Goal: Task Accomplishment & Management: Manage account settings

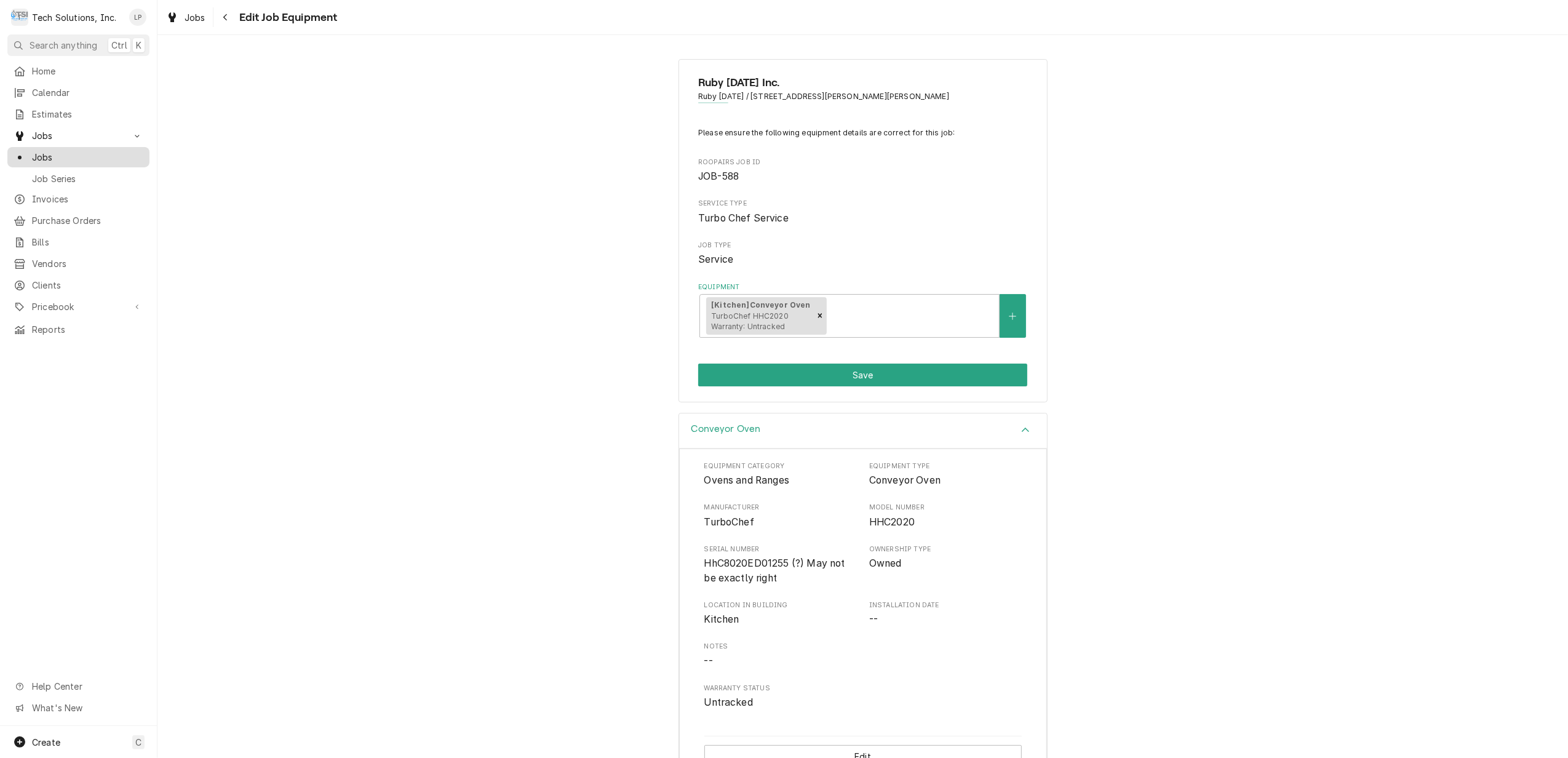
click at [45, 153] on span "Jobs" at bounding box center [88, 157] width 112 height 13
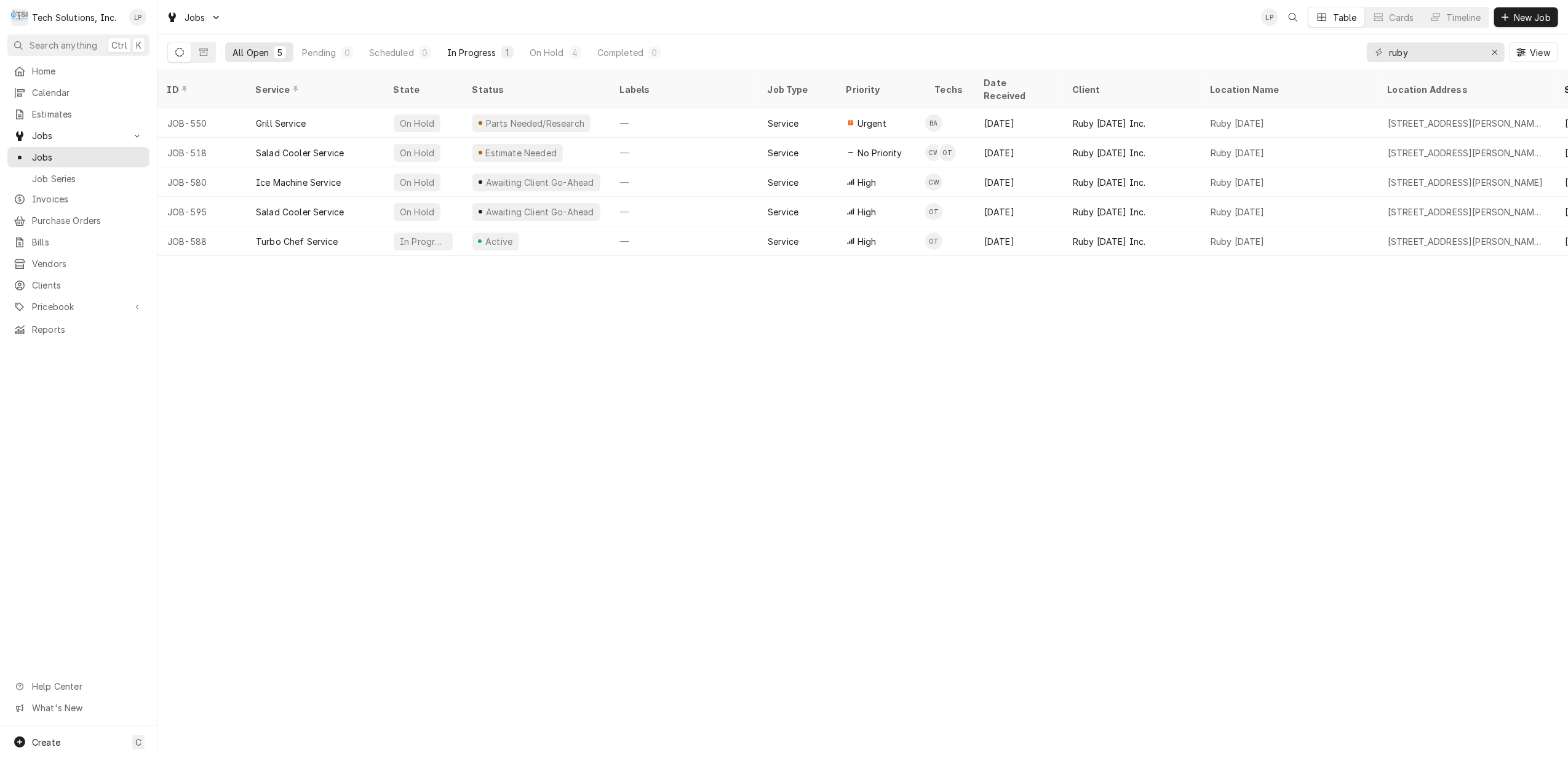
click at [464, 53] on div "In Progress" at bounding box center [471, 52] width 50 height 13
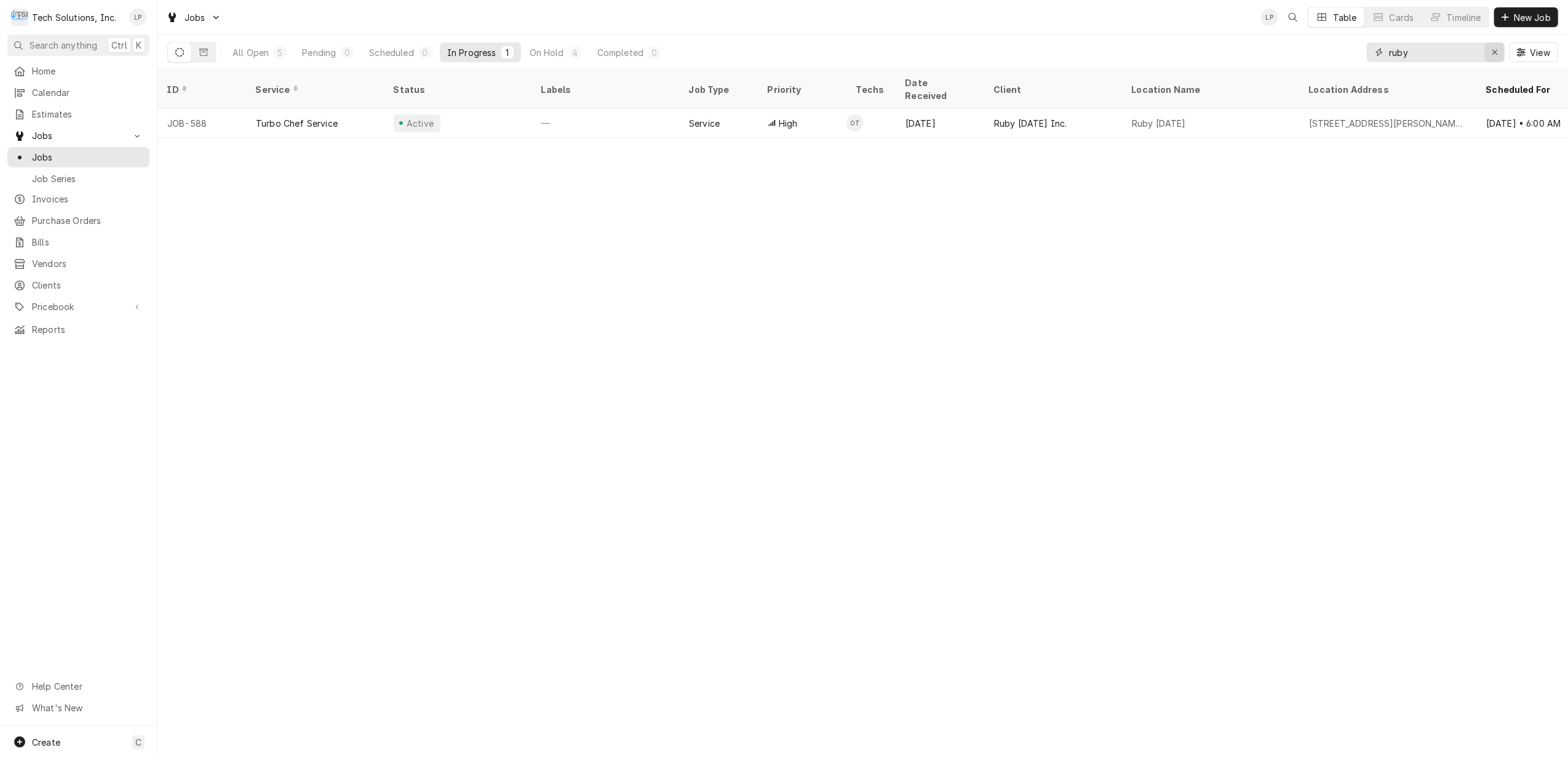
click at [1492, 54] on icon "Erase input" at bounding box center [1495, 52] width 7 height 8
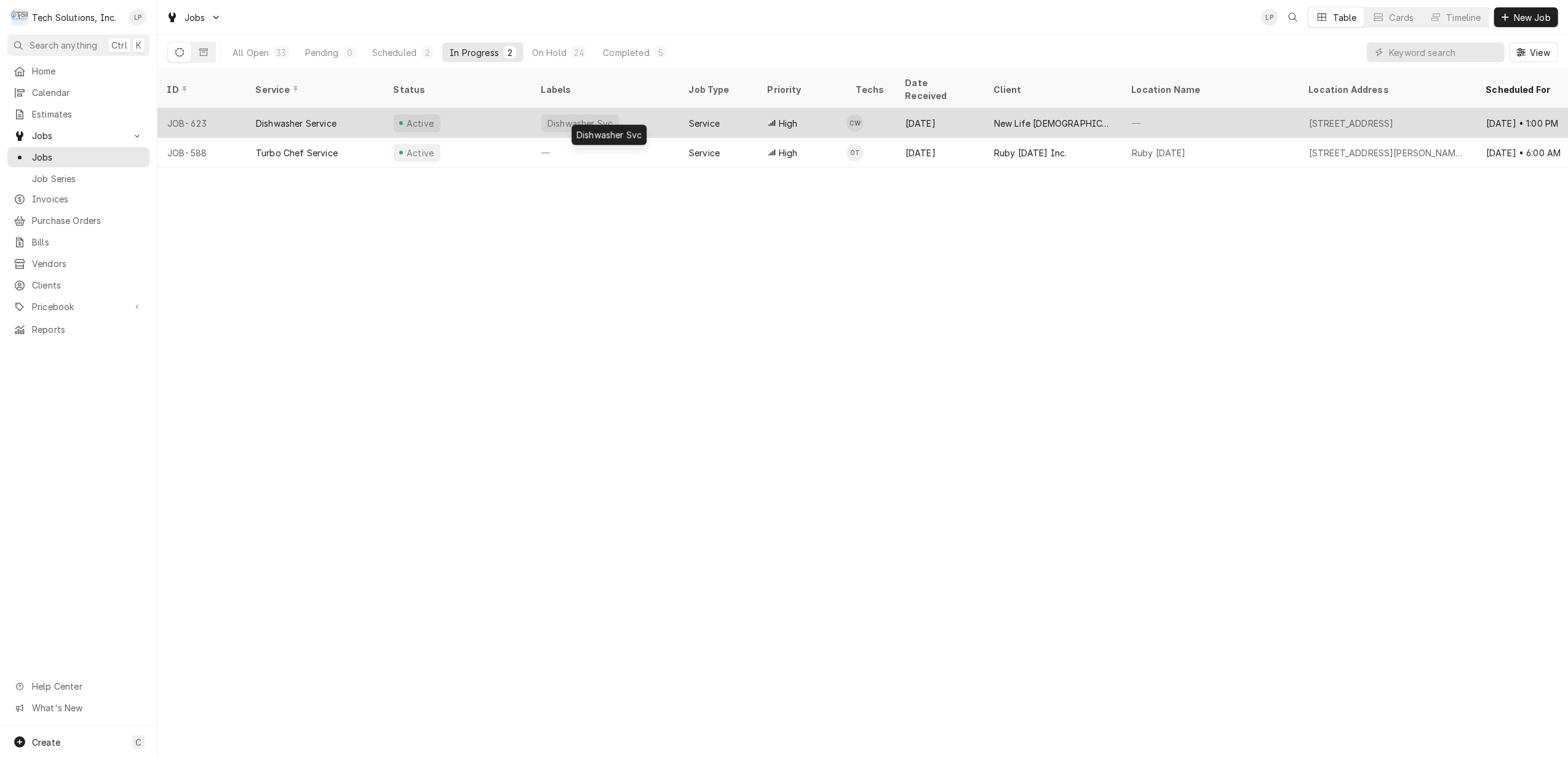
click at [651, 112] on div "Dishwasher Svc" at bounding box center [605, 123] width 148 height 29
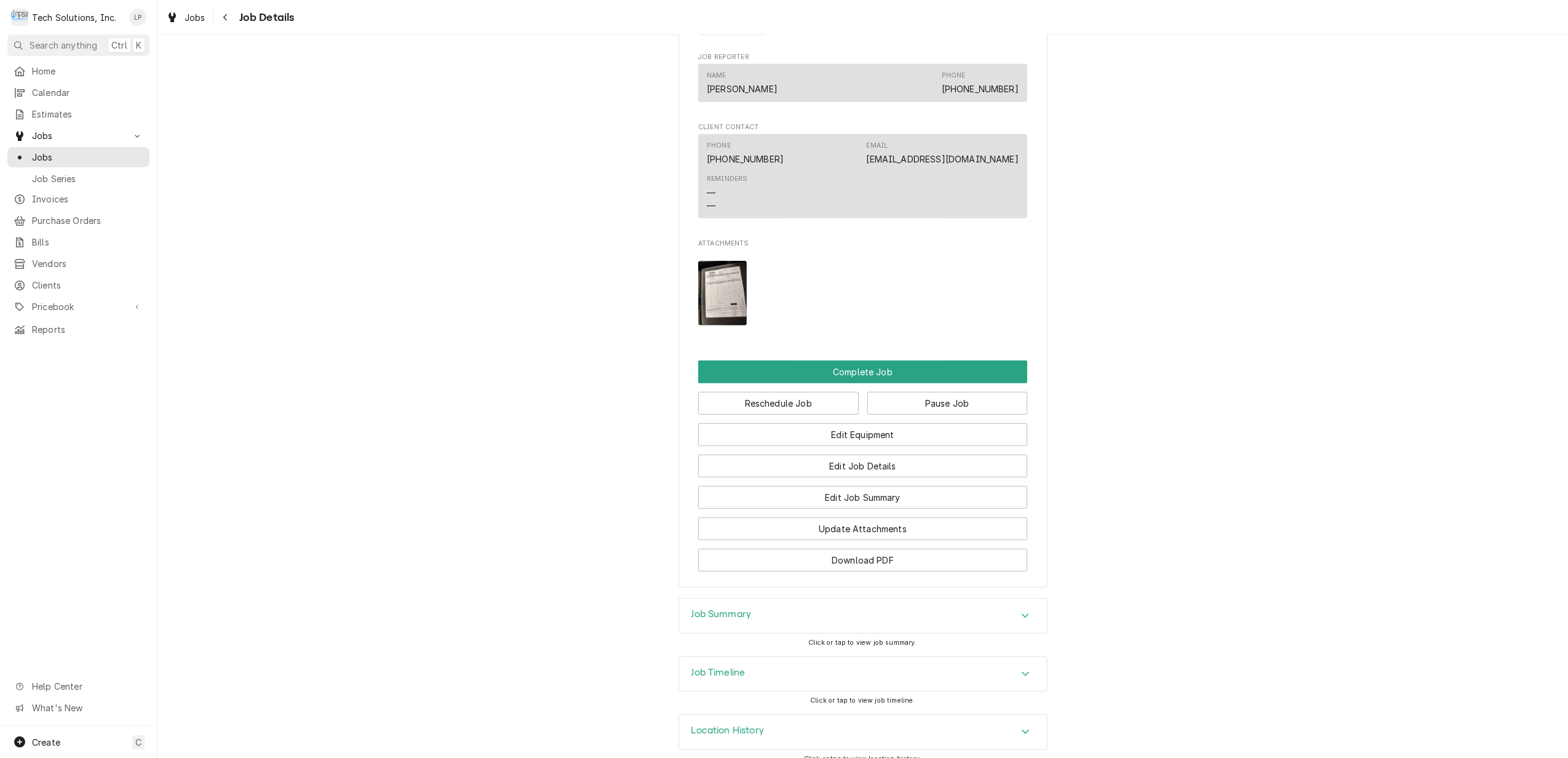
scroll to position [818, 0]
click at [1022, 727] on icon "Accordion Header" at bounding box center [1026, 729] width 8 height 4
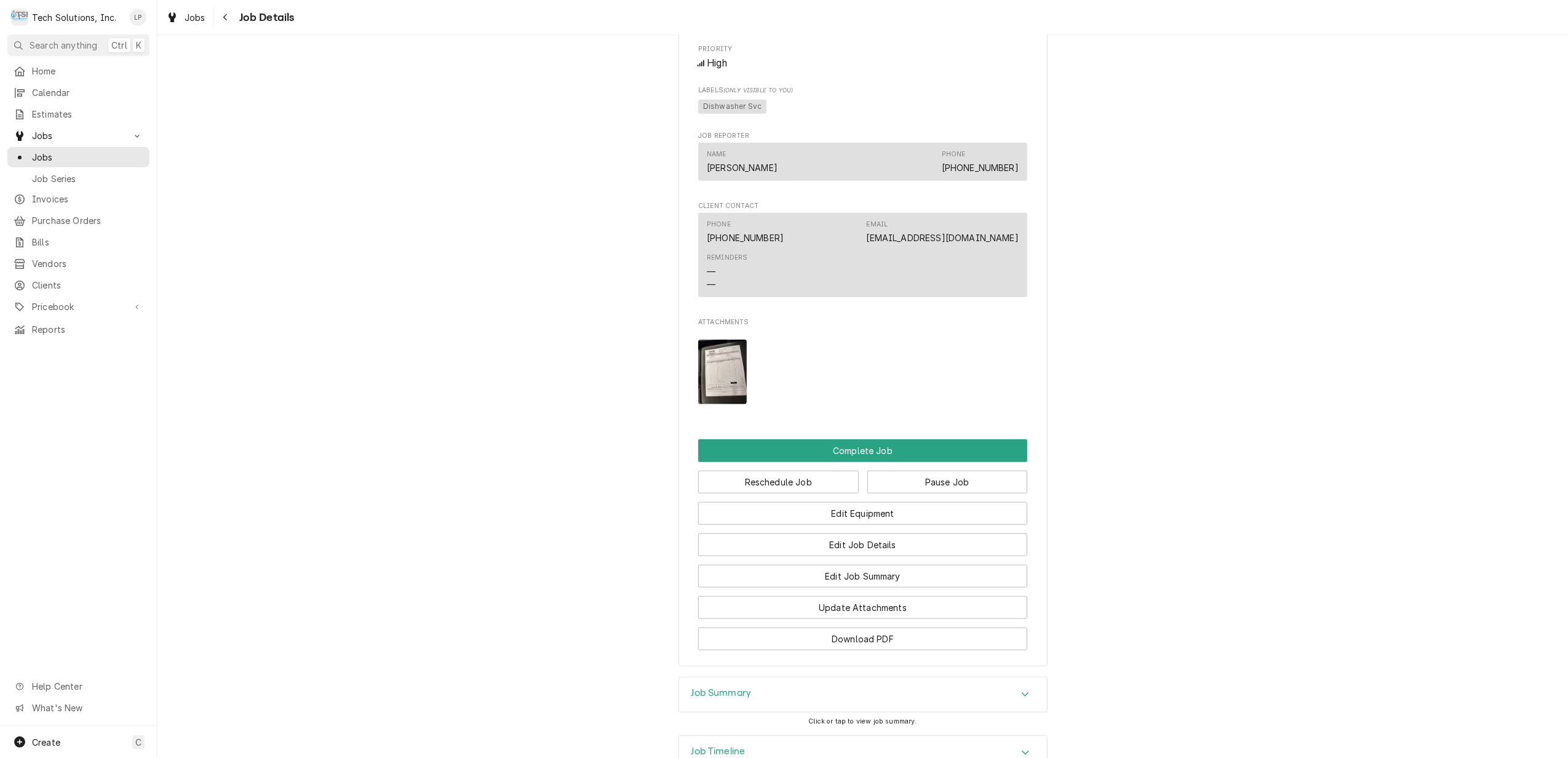
scroll to position [660, 0]
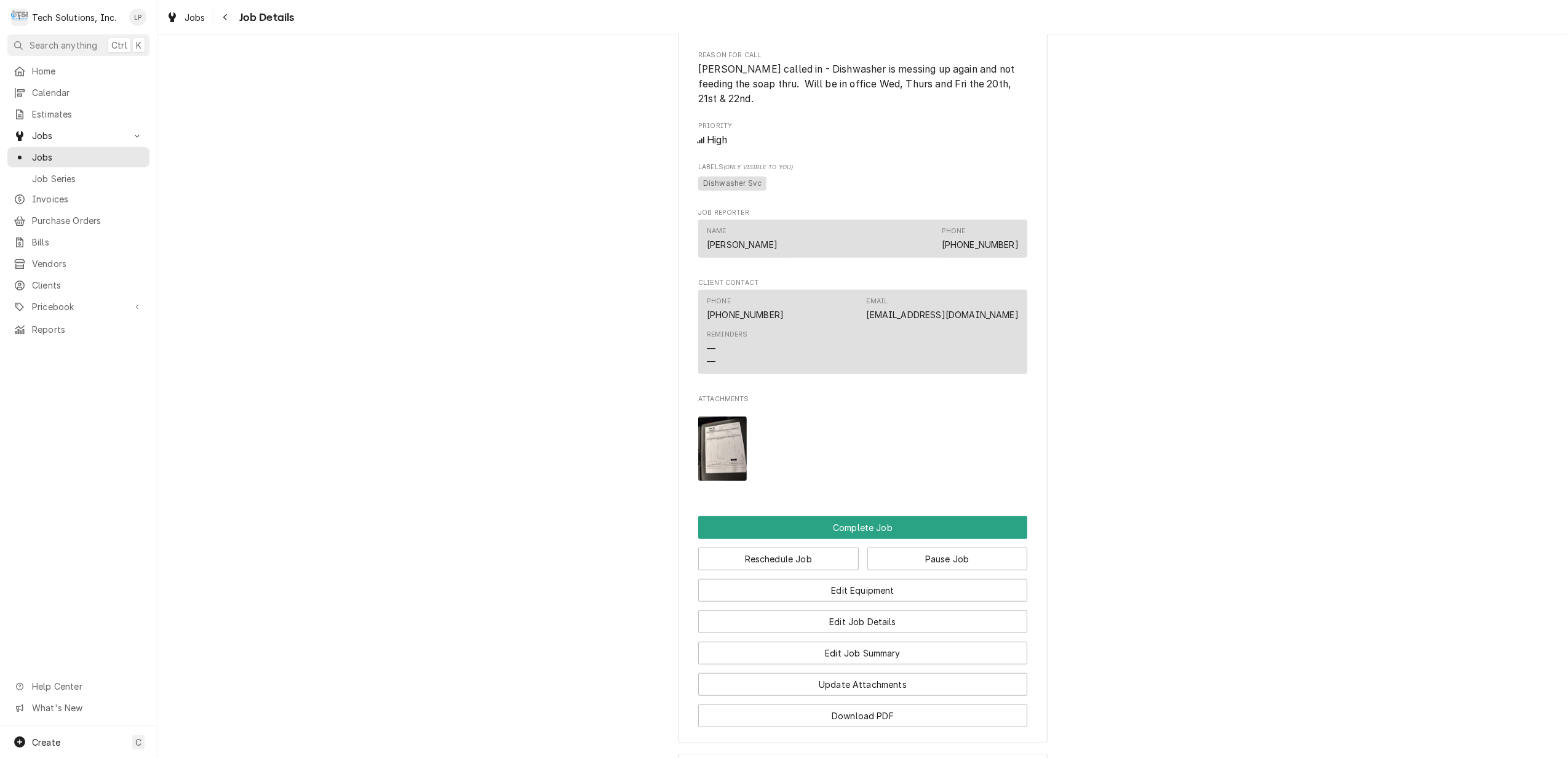
click at [720, 432] on img "Attachments" at bounding box center [722, 448] width 49 height 65
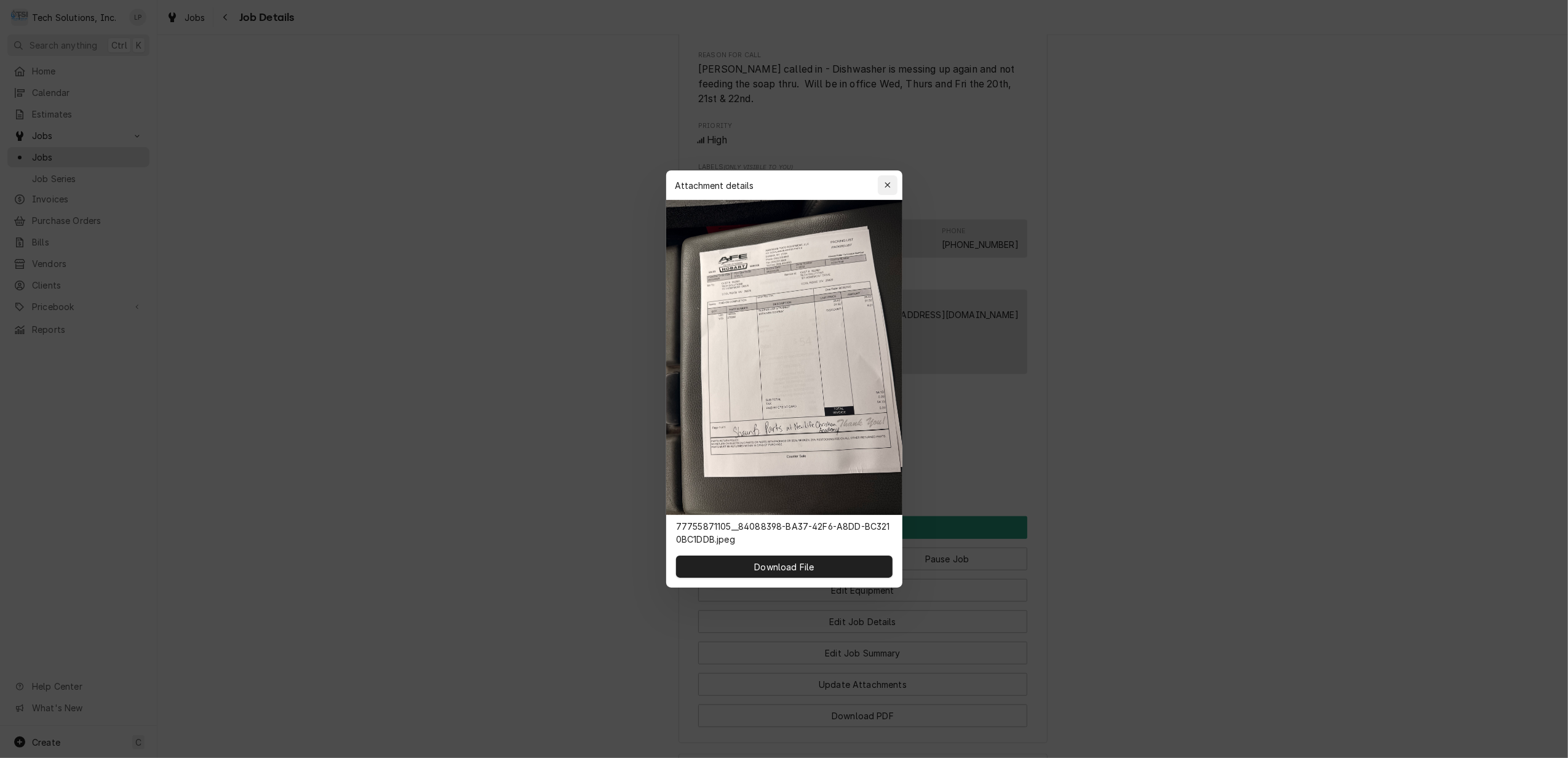
click at [886, 185] on icon "button" at bounding box center [888, 185] width 6 height 6
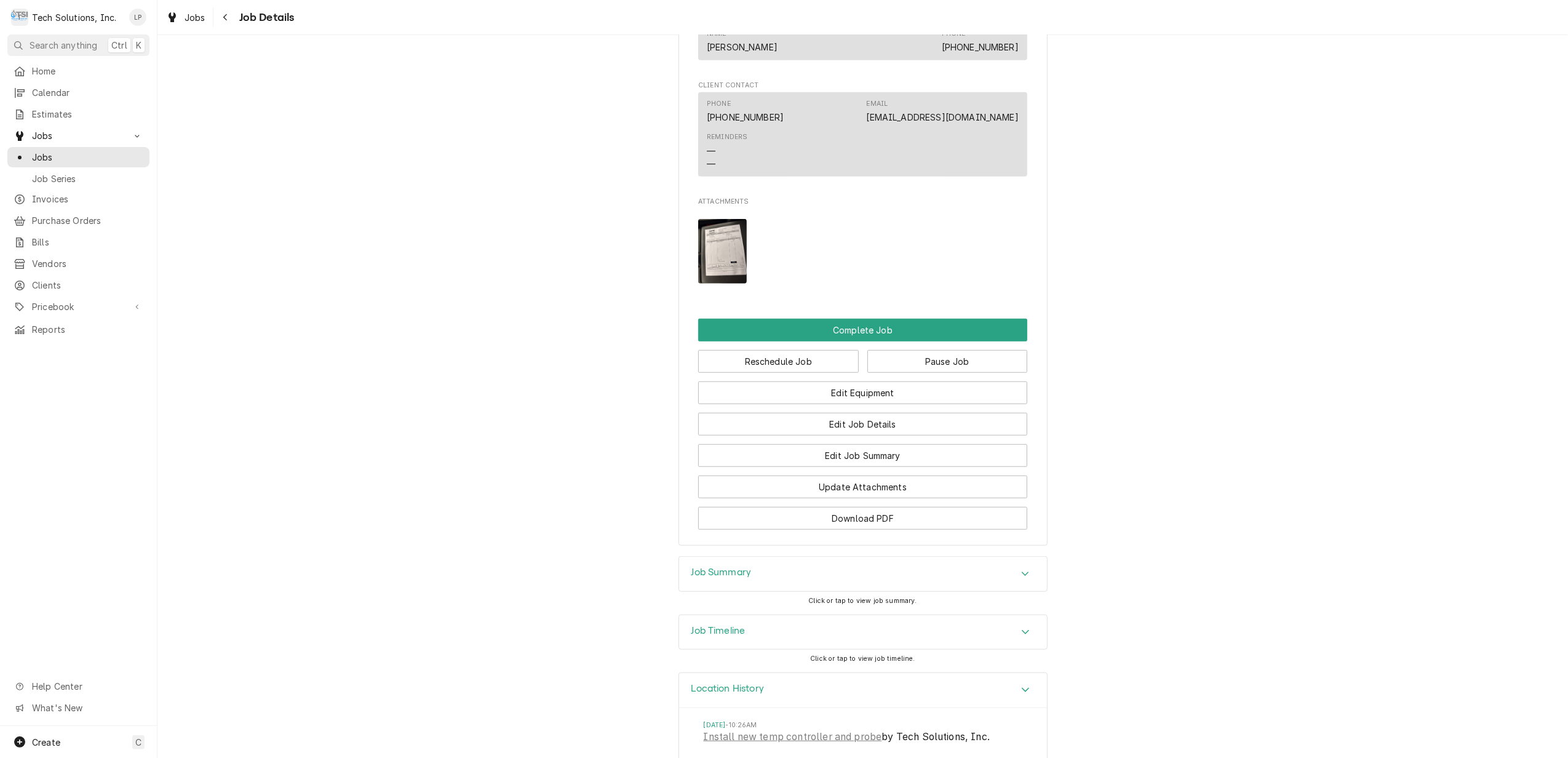
scroll to position [902, 0]
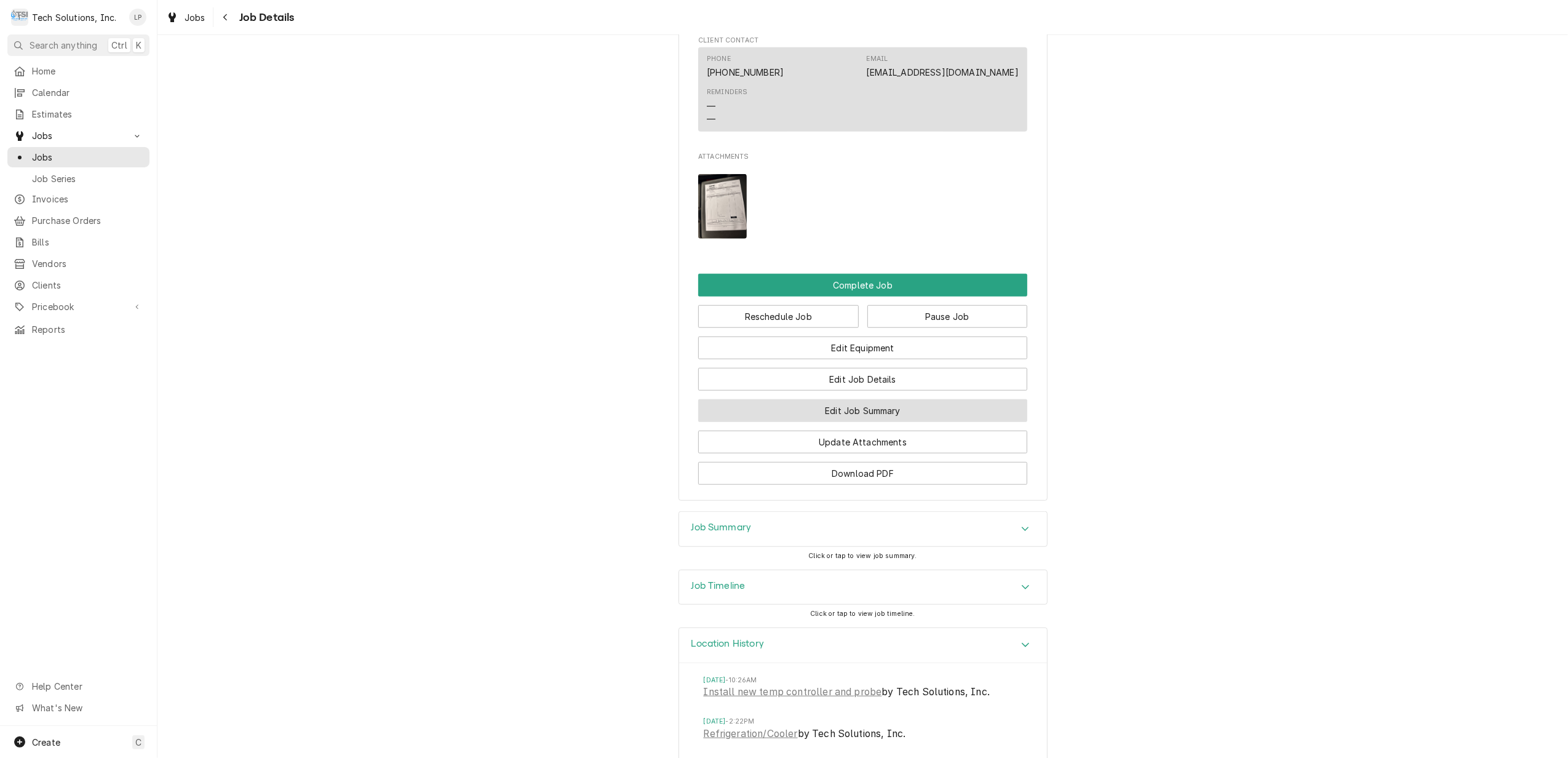
click at [909, 400] on button "Edit Job Summary" at bounding box center [862, 411] width 329 height 23
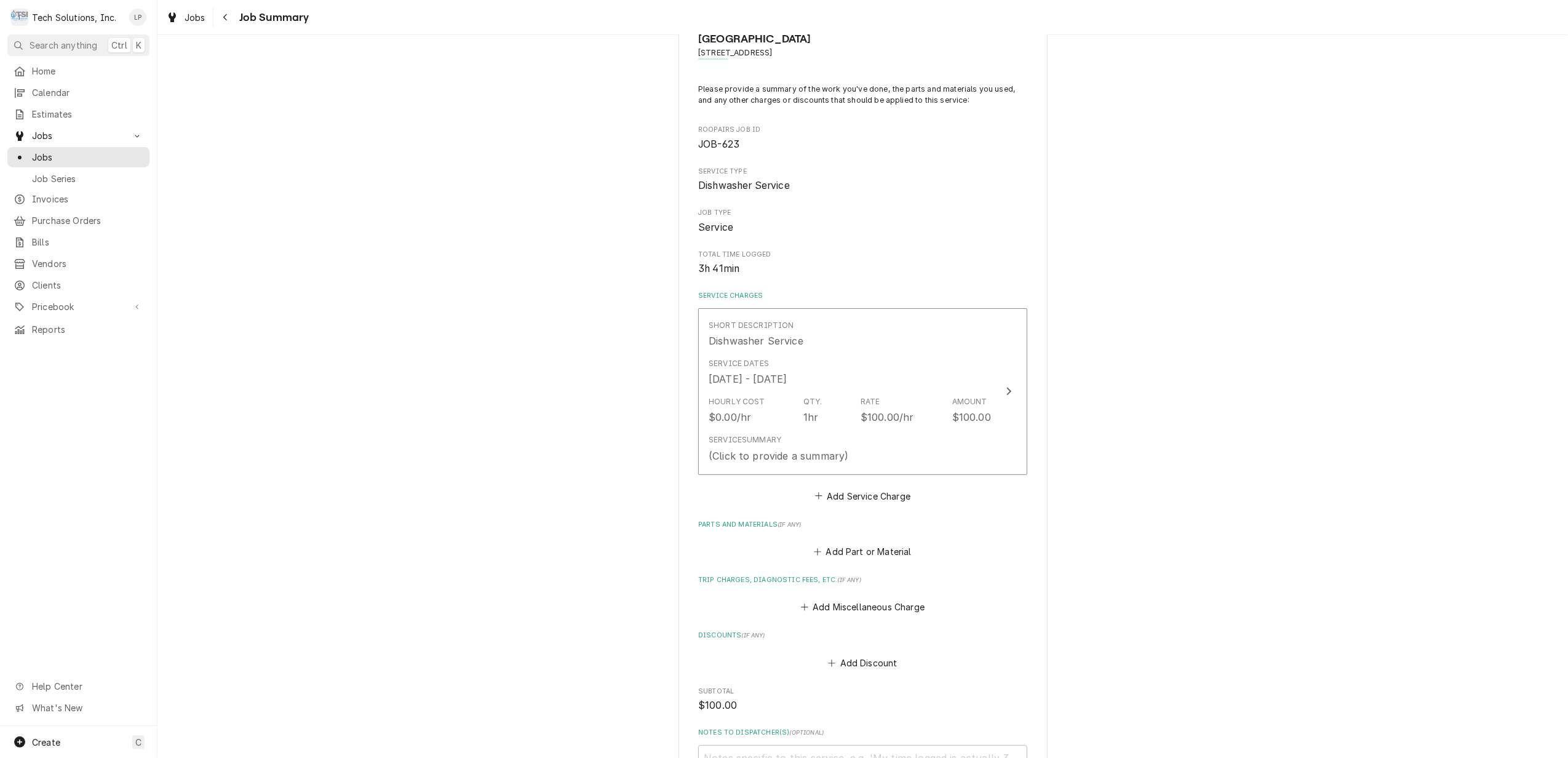
scroll to position [164, 0]
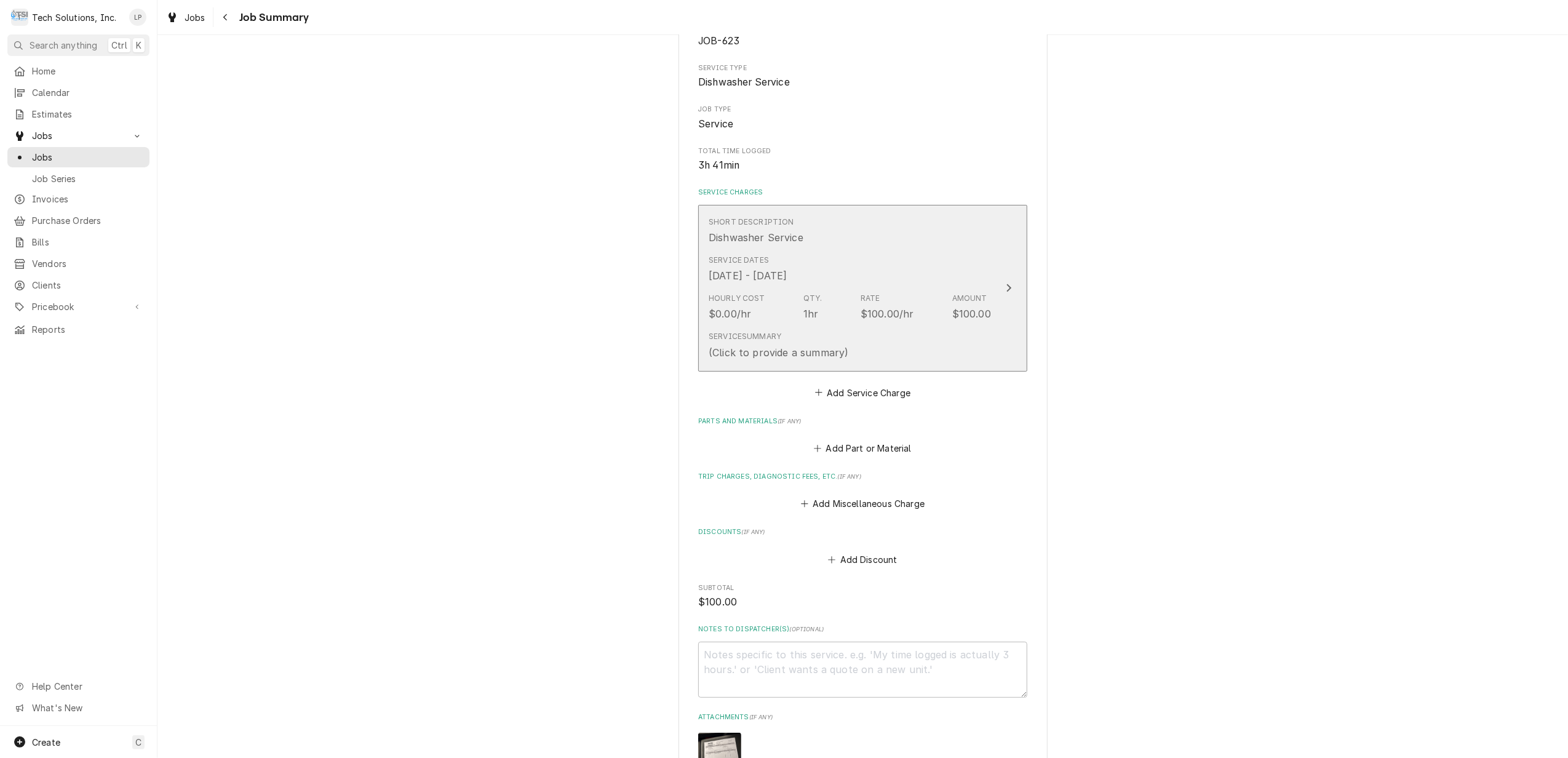
click at [1006, 283] on icon "Update Line Item" at bounding box center [1009, 288] width 6 height 10
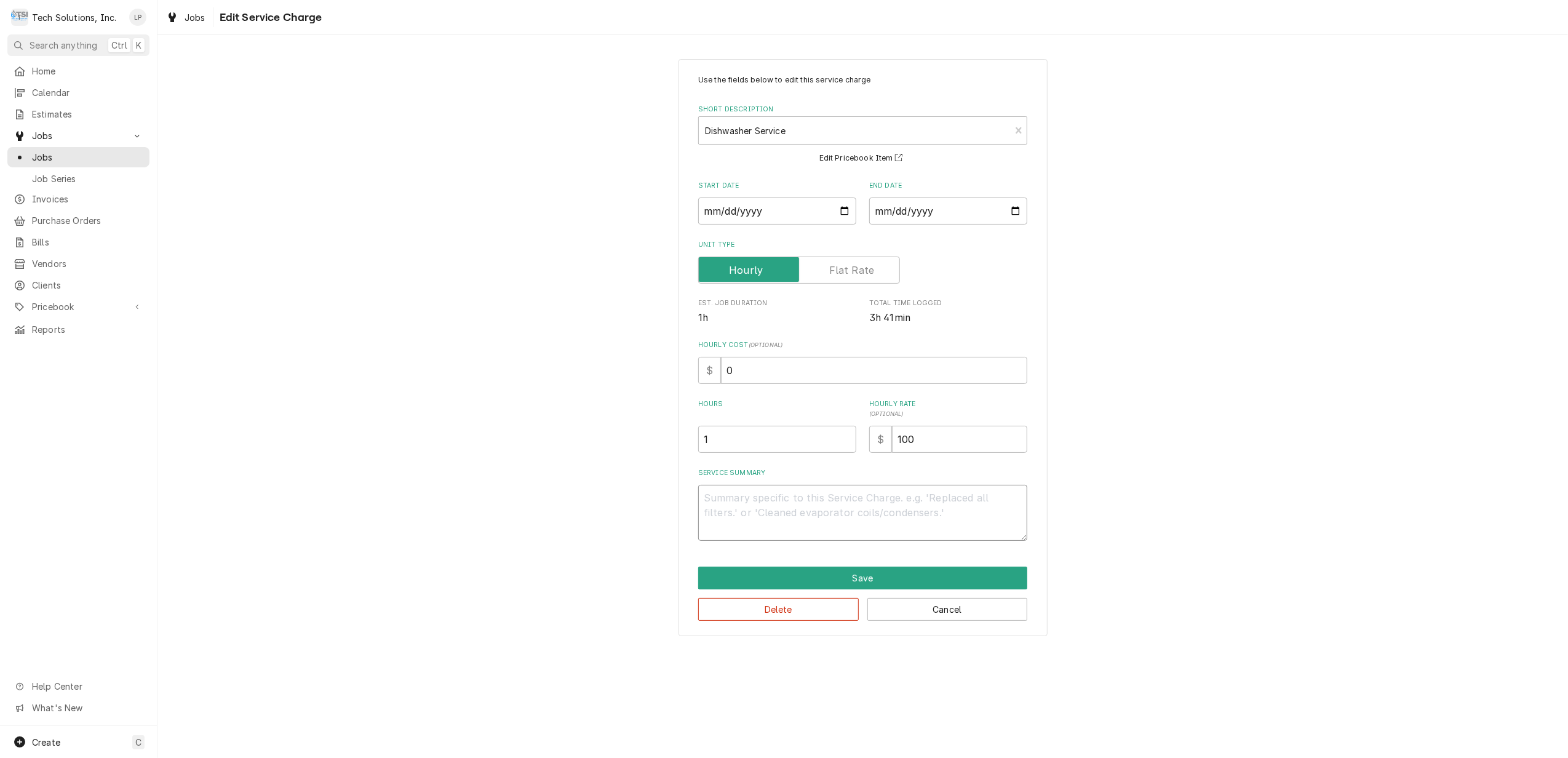
click at [782, 507] on textarea "Service Summary" at bounding box center [862, 513] width 329 height 56
type textarea "x"
type textarea "8"
type textarea "x"
type textarea "8/"
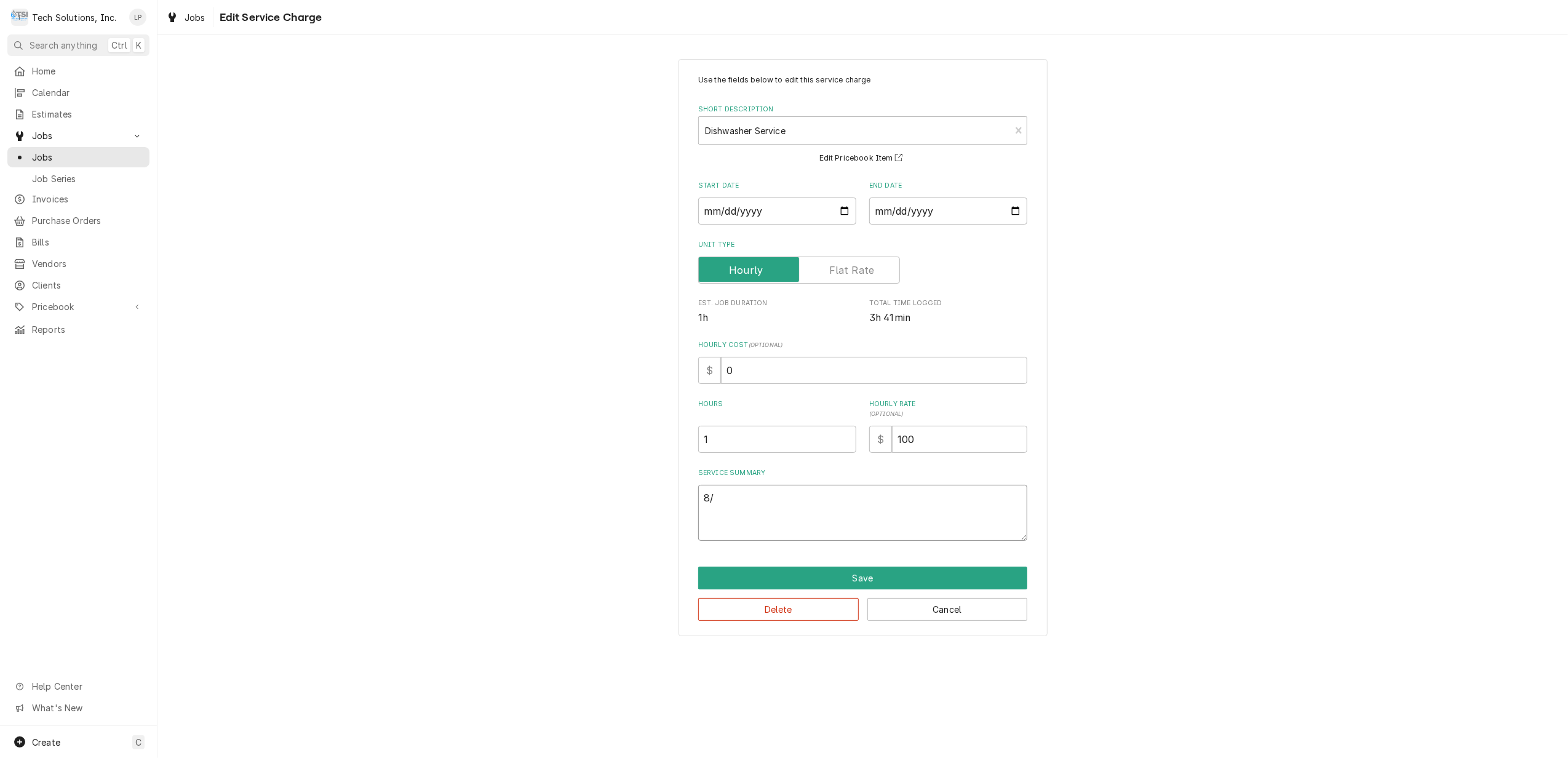
type textarea "x"
type textarea "8/2"
type textarea "x"
type textarea "8/22"
type textarea "x"
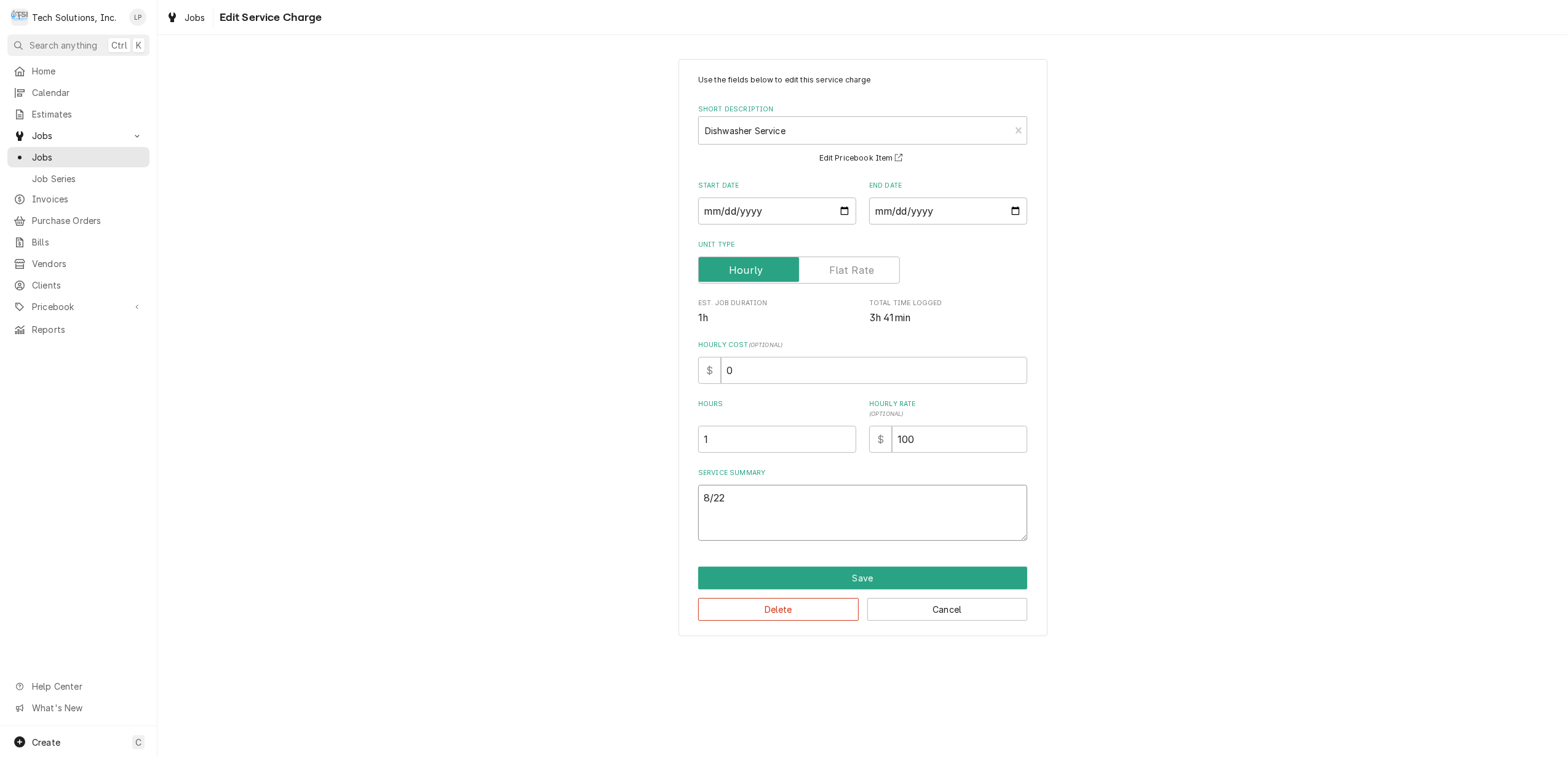
type textarea "8/22/"
type textarea "x"
type textarea "8/22/2"
type textarea "x"
type textarea "8/22/25"
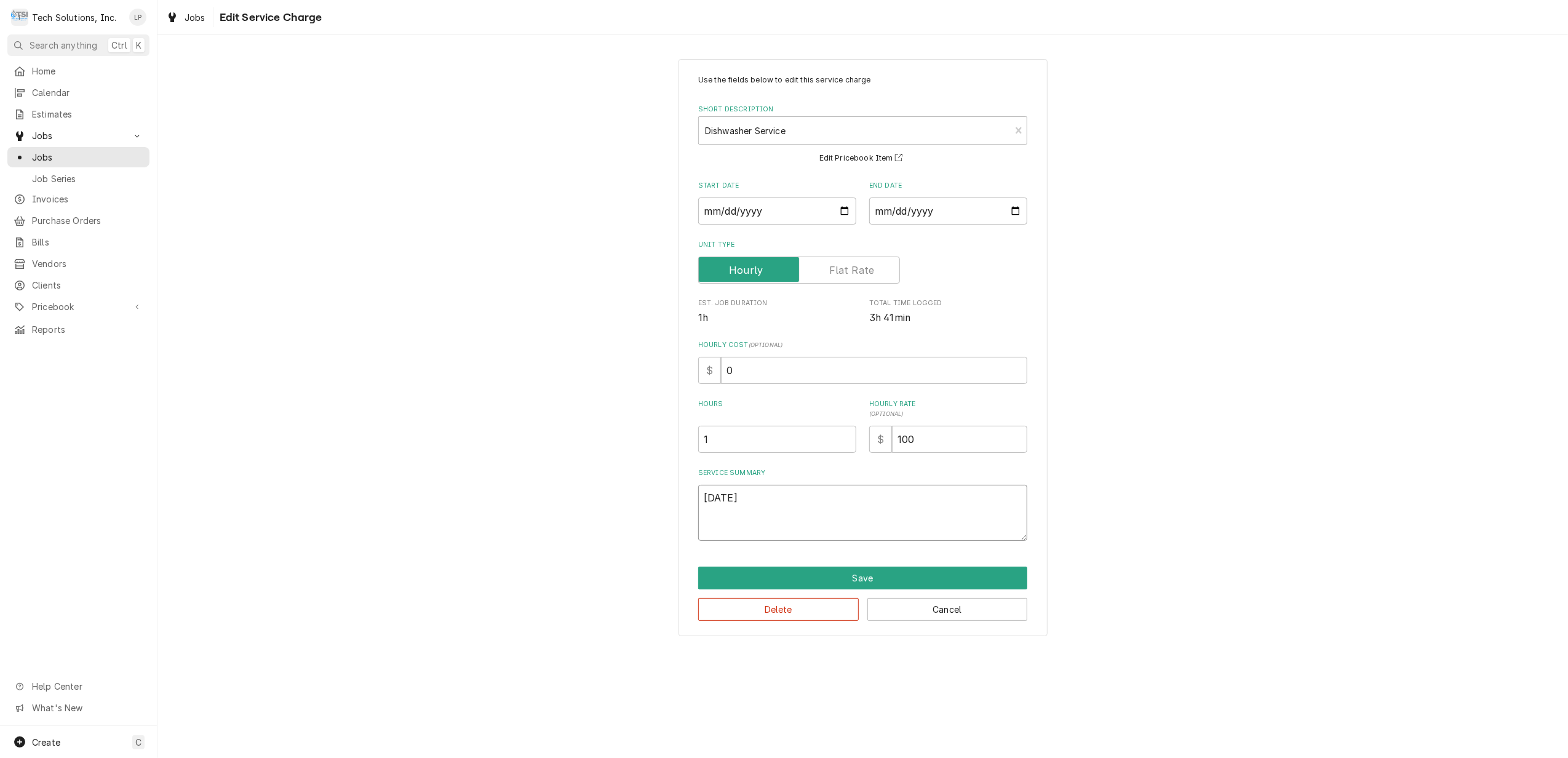
type textarea "x"
type textarea "8/22/25"
type textarea "x"
type textarea "8/22/25 S"
type textarea "x"
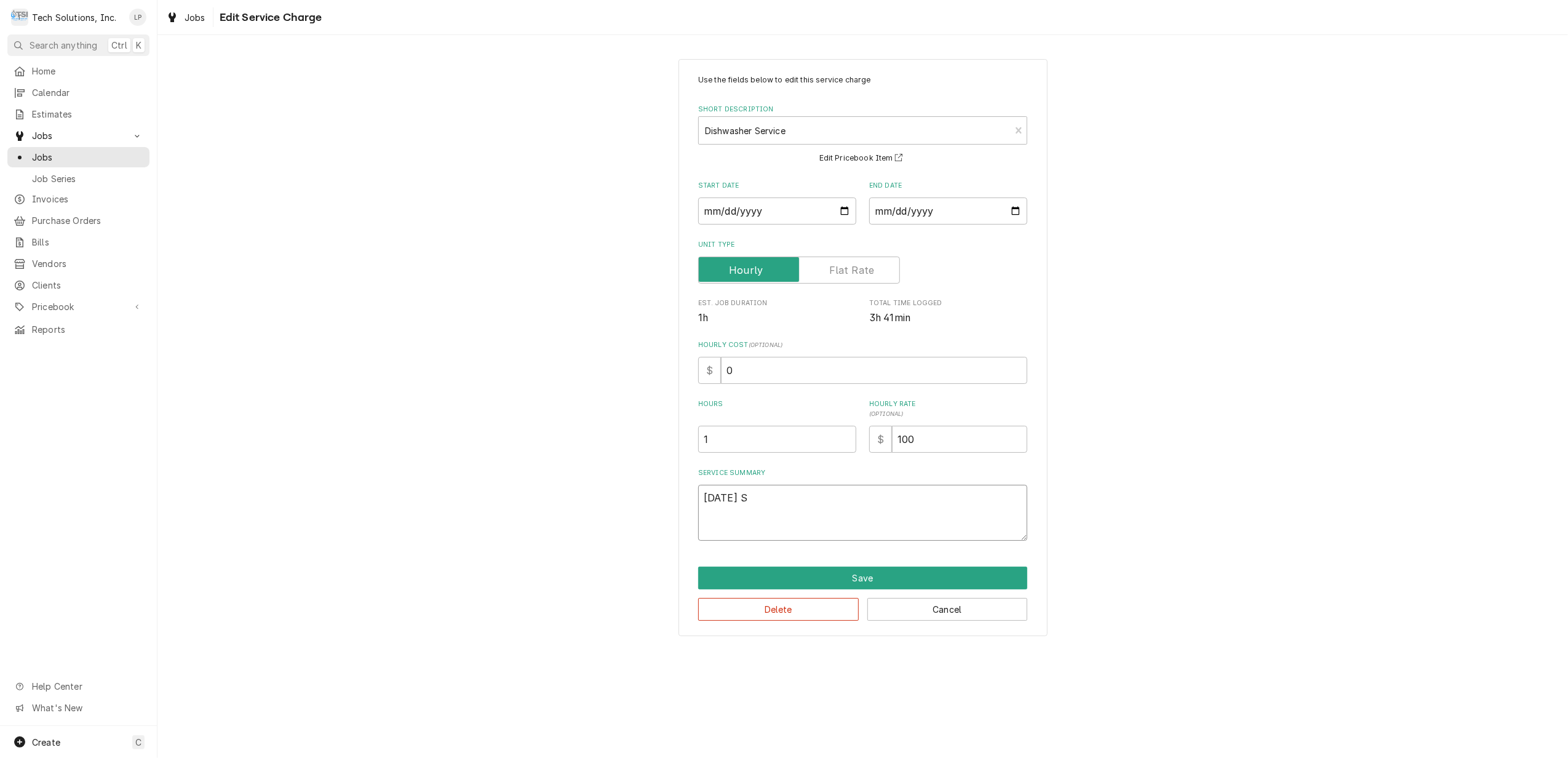
type textarea "8/22/25 Sh"
type textarea "x"
type textarea "8/22/25 Sha"
type textarea "x"
type textarea "8/22/25 Shau"
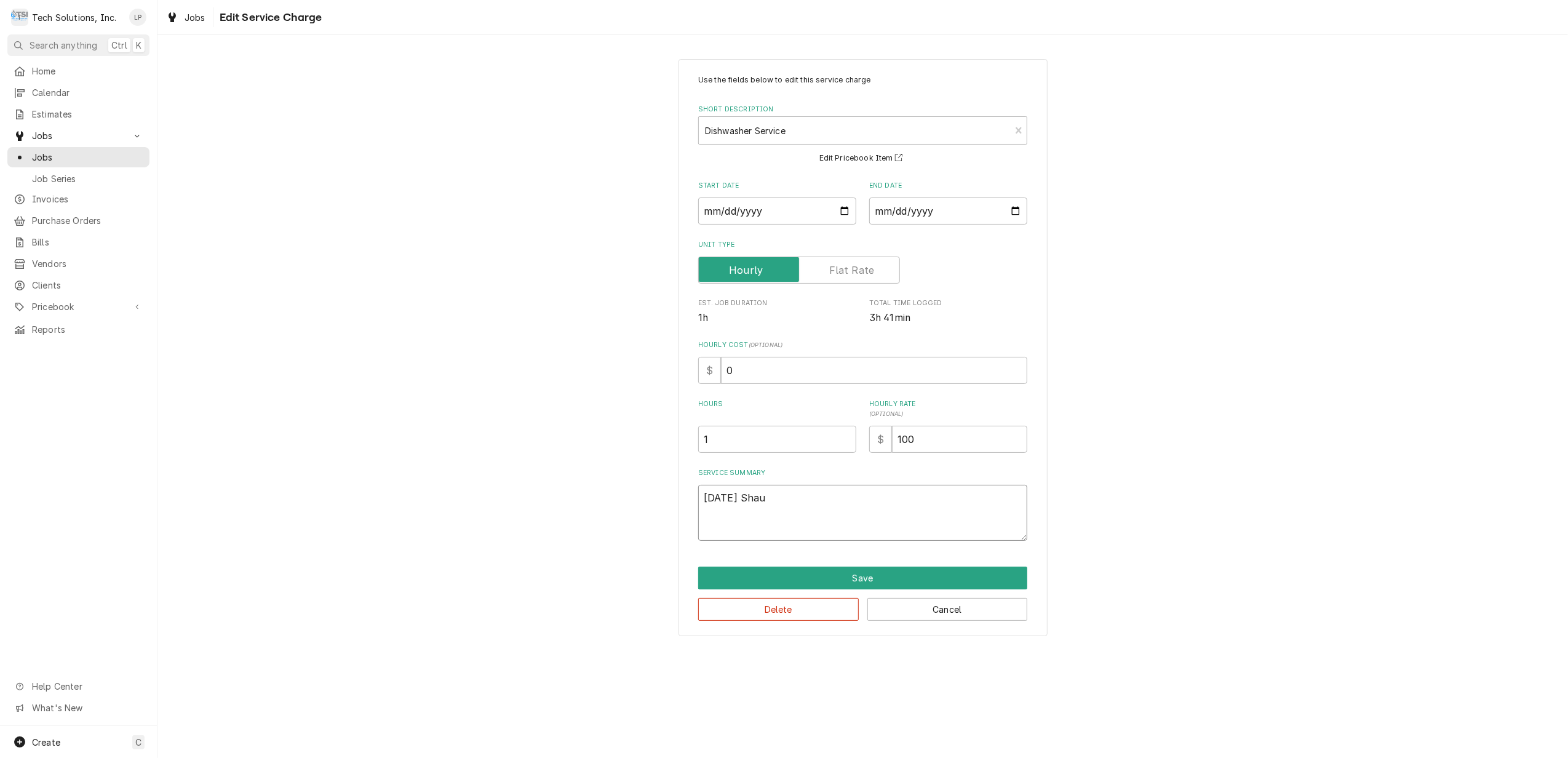
type textarea "x"
type textarea "8/22/25 Shaun"
type textarea "x"
type textarea "8/22/25 Shaun"
type textarea "x"
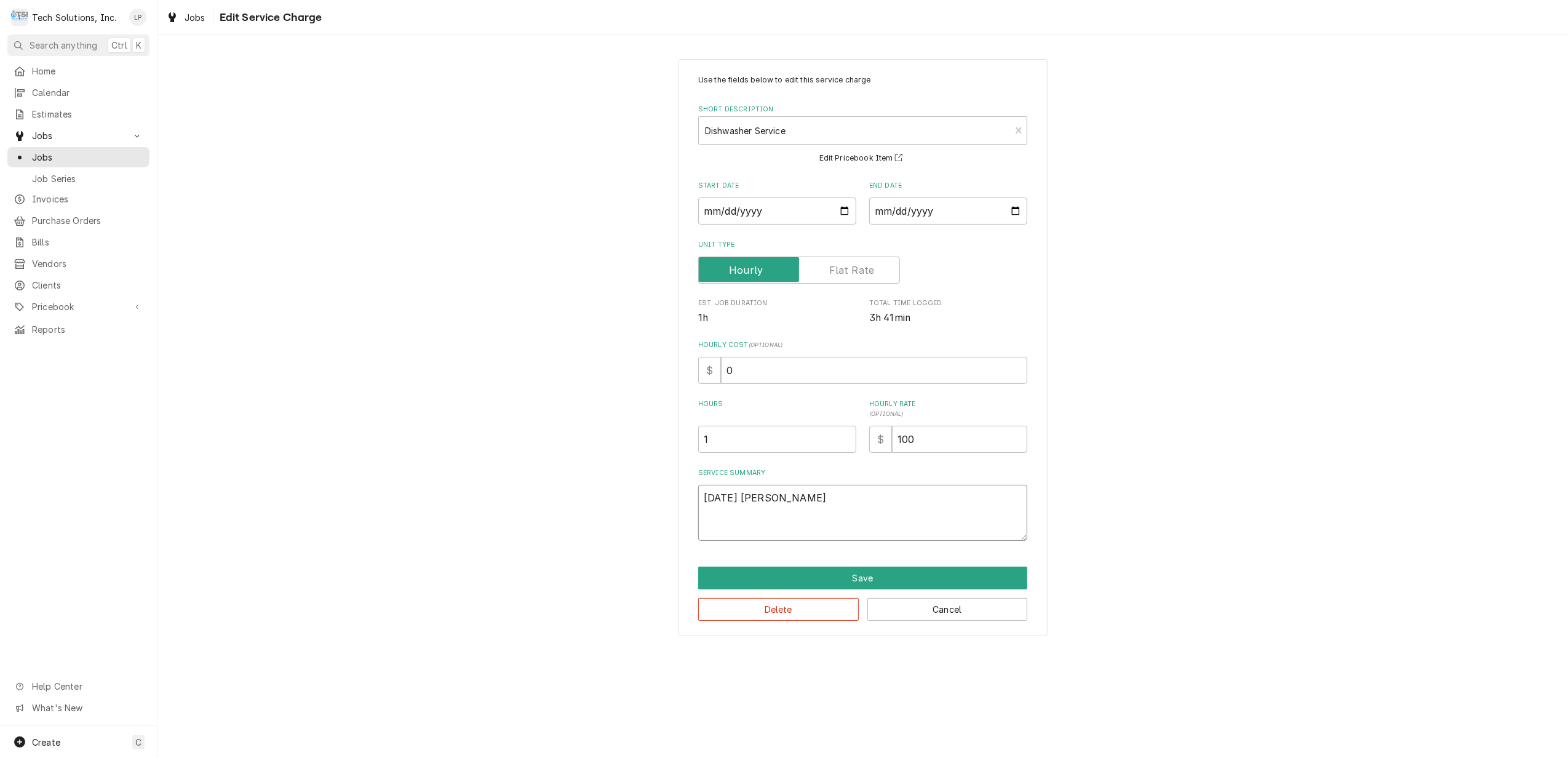
type textarea "8/22/25 Shaun t"
type textarea "x"
type textarea "8/22/25 Shaun tr"
type textarea "x"
type textarea "8/22/25 Shaun tra"
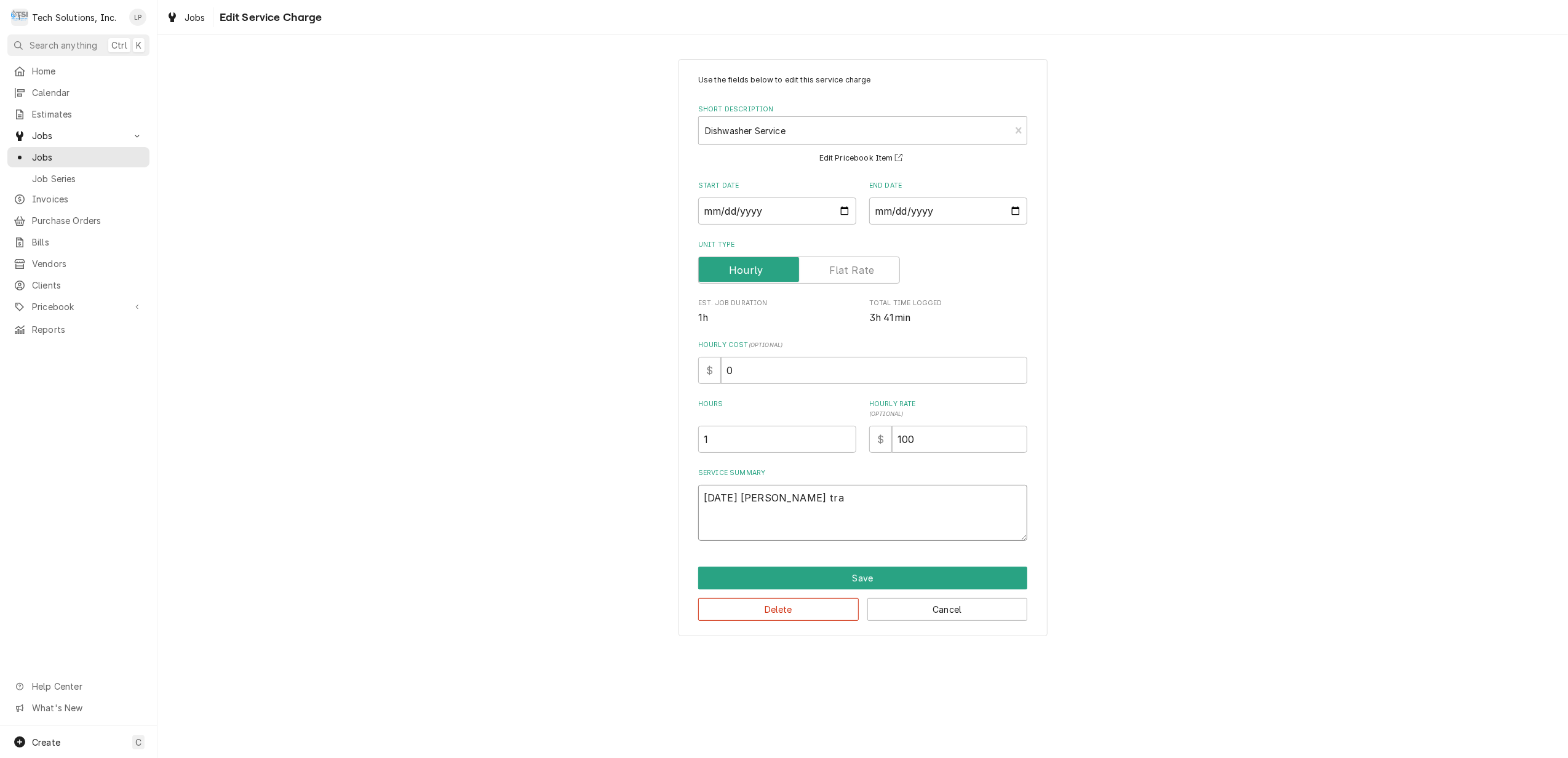
type textarea "x"
type textarea "8/22/25 Shaun trav"
type textarea "x"
type textarea "8/22/25 Shaun trave"
type textarea "x"
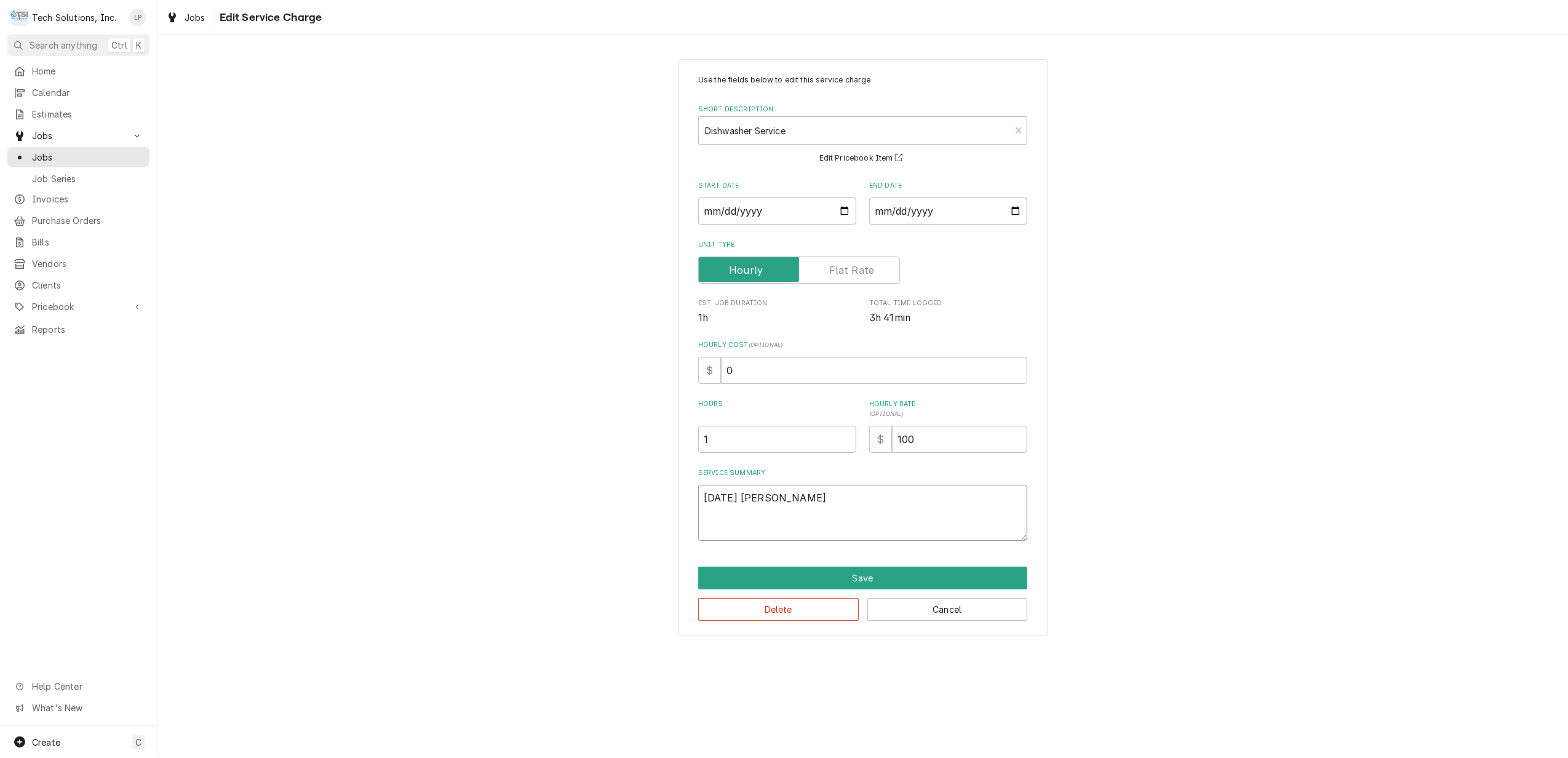
type textarea "8/22/25 Shaun travel"
type textarea "x"
type textarea "8/22/25 Shaun travele"
type textarea "x"
type textarea "8/22/25 Shaun traveled"
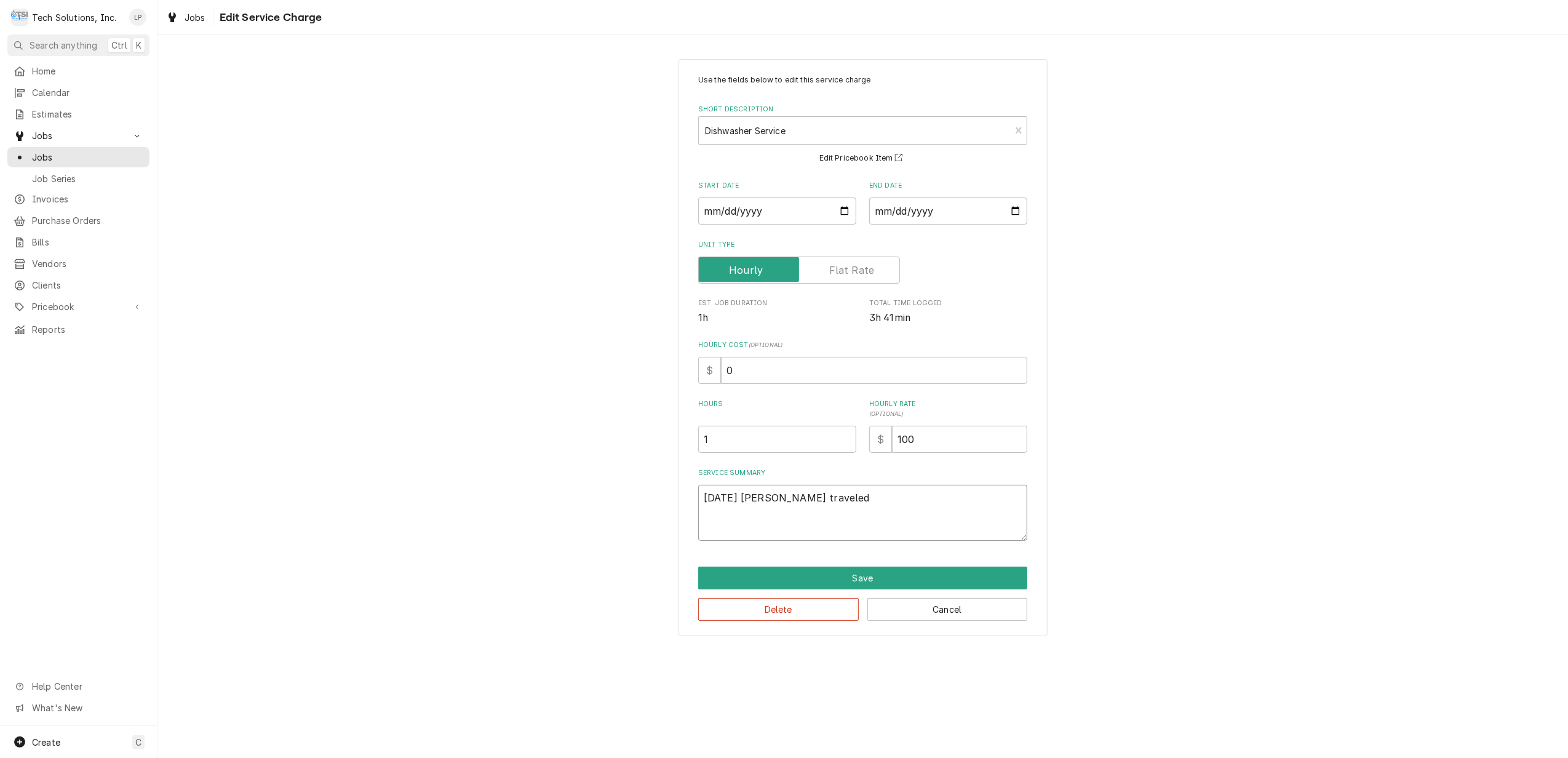
type textarea "x"
type textarea "8/22/25 Shaun traveled"
type textarea "x"
type textarea "8/22/25 Shaun traveled t"
type textarea "x"
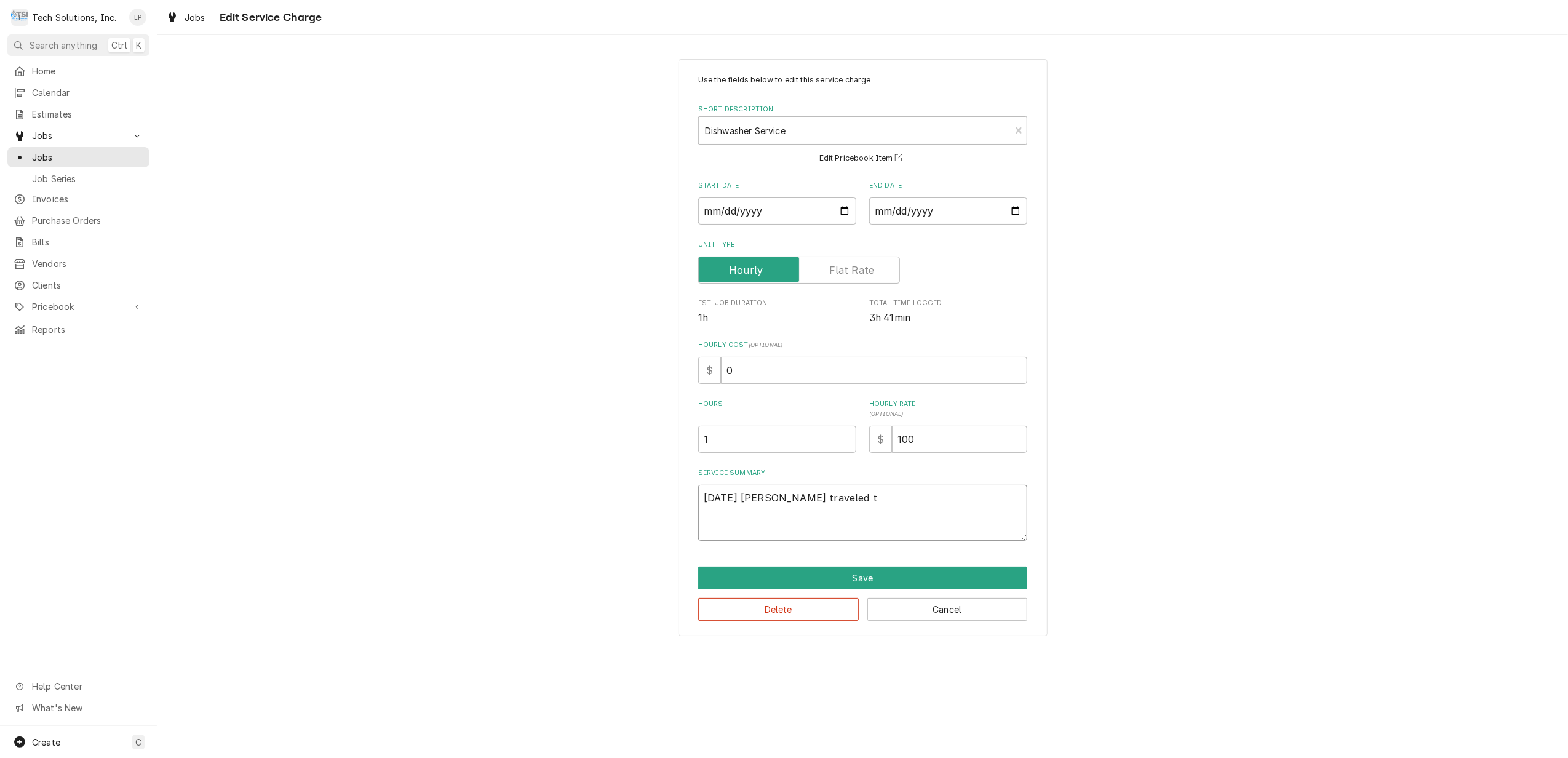
type textarea "8/22/25 Shaun traveled to"
type textarea "x"
type textarea "8/22/25 Shaun traveled to"
type textarea "x"
type textarea "8/22/25 Shaun traveled to D"
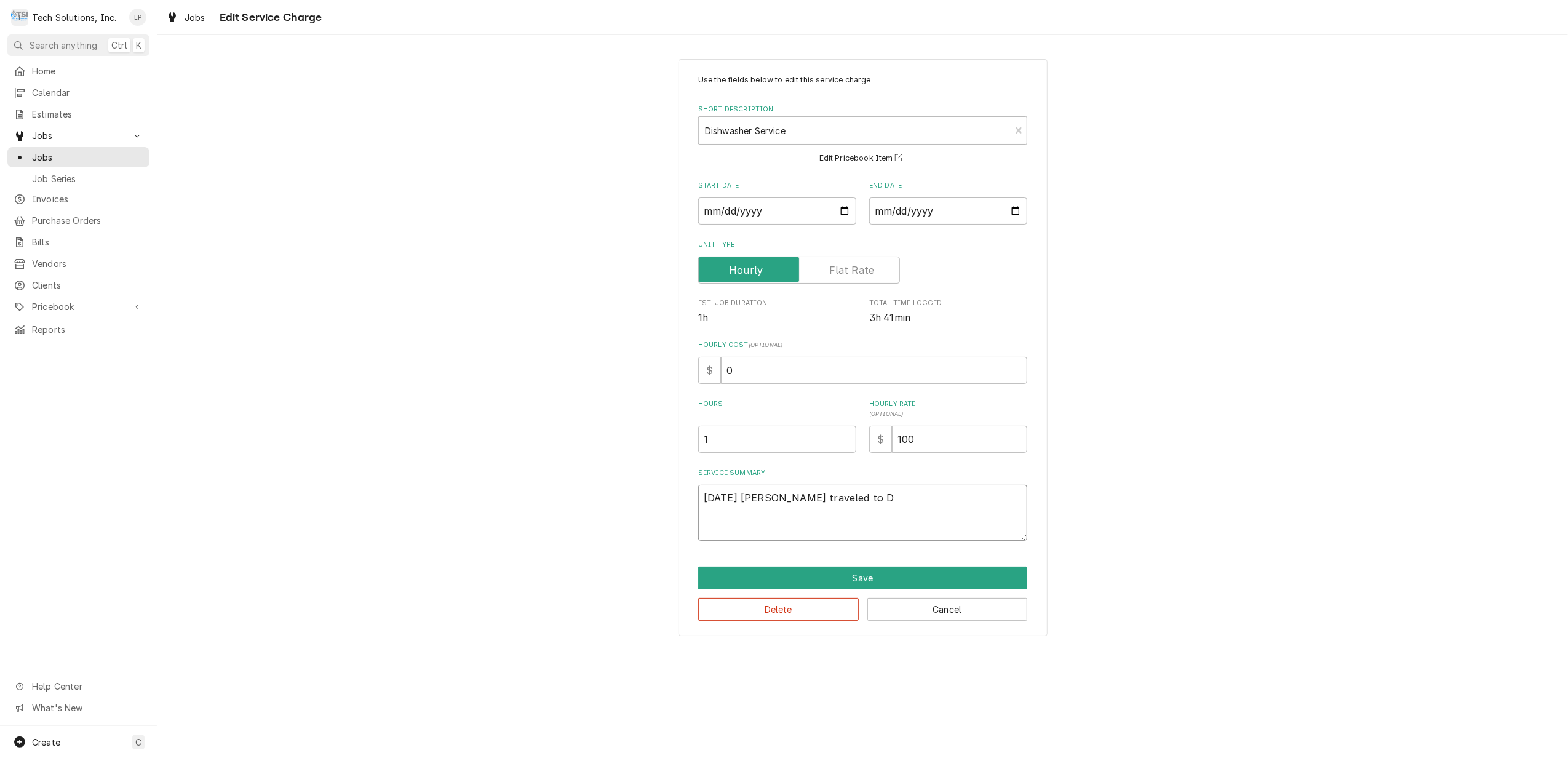
type textarea "x"
type textarea "8/22/25 Shaun traveled to Du"
type textarea "x"
type textarea "8/22/25 Shaun traveled to Dun"
type textarea "x"
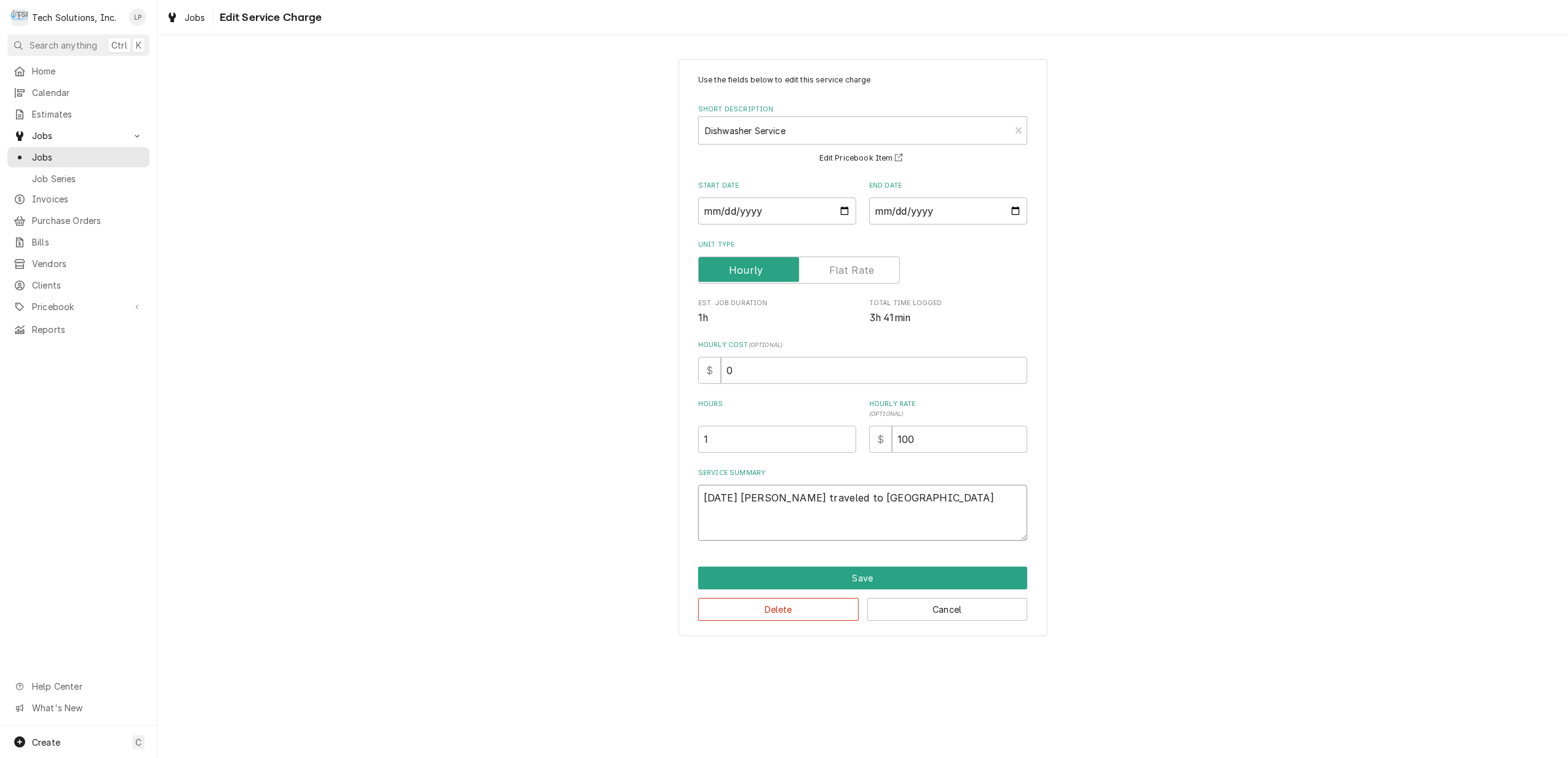
type textarea "8/22/25 Shaun traveled to Dunb"
type textarea "x"
type textarea "8/22/25 Shaun traveled to Dunba"
type textarea "x"
type textarea "8/22/25 Shaun traveled to Dunbar"
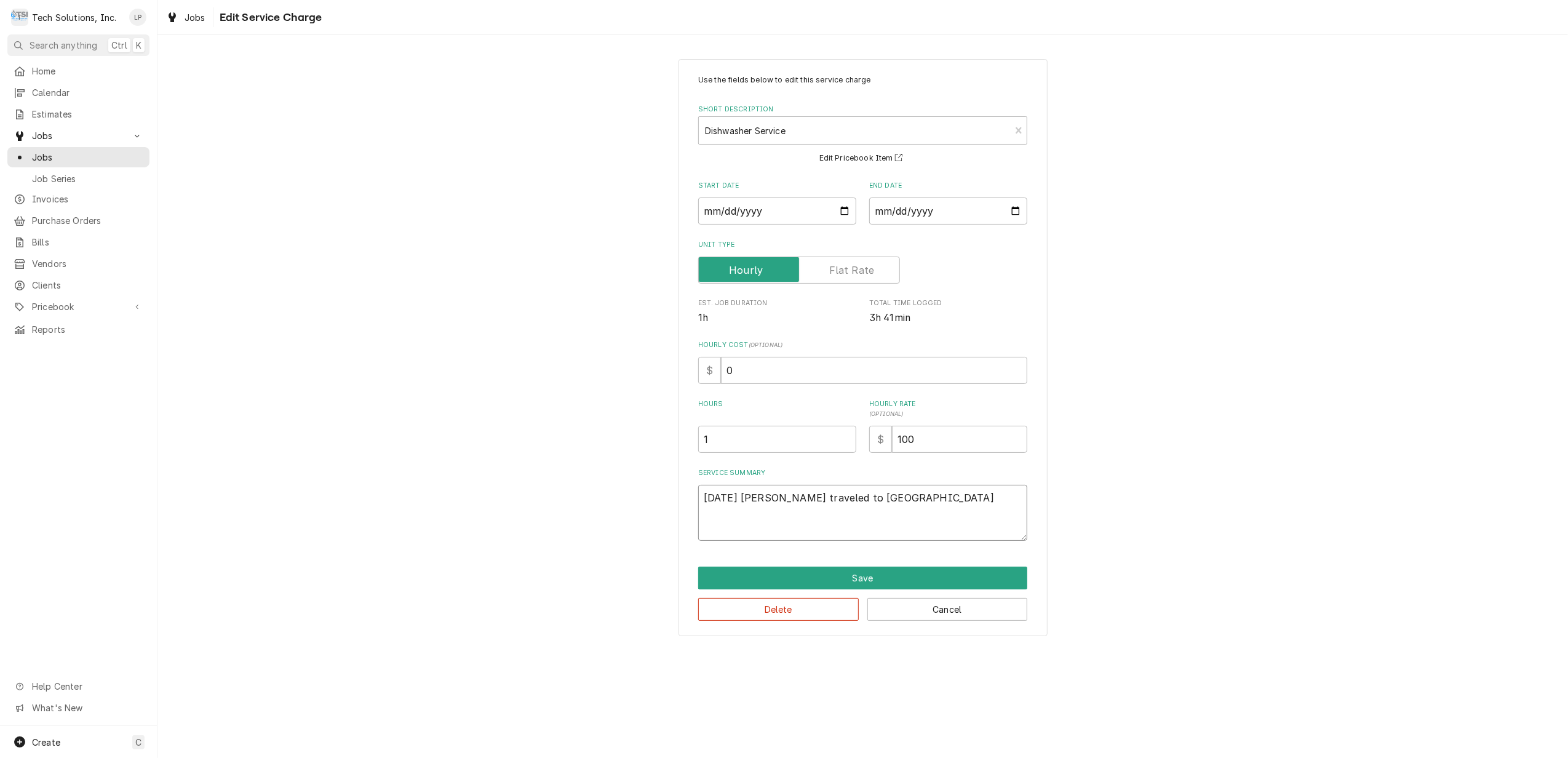
type textarea "x"
type textarea "8/22/25 Shaun traveled to Dunbar"
type textarea "x"
type textarea "8/22/25 Shaun traveled to Dunbar t"
type textarea "x"
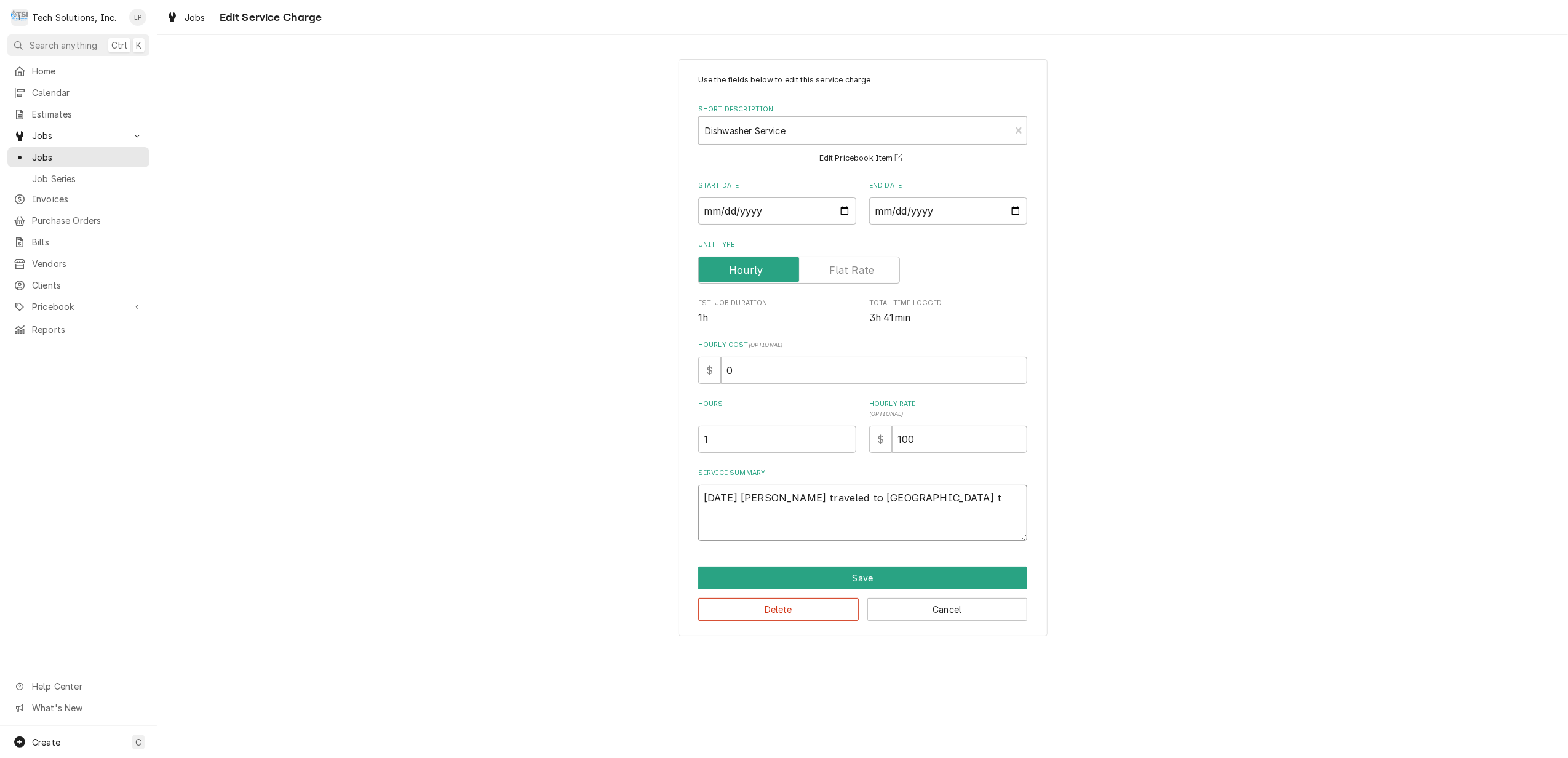
type textarea "8/22/25 Shaun traveled to Dunbar to"
type textarea "x"
type textarea "8/22/25 Shaun traveled to Dunbar to"
type textarea "x"
type textarea "8/22/25 Shaun traveled to Dunbar to p"
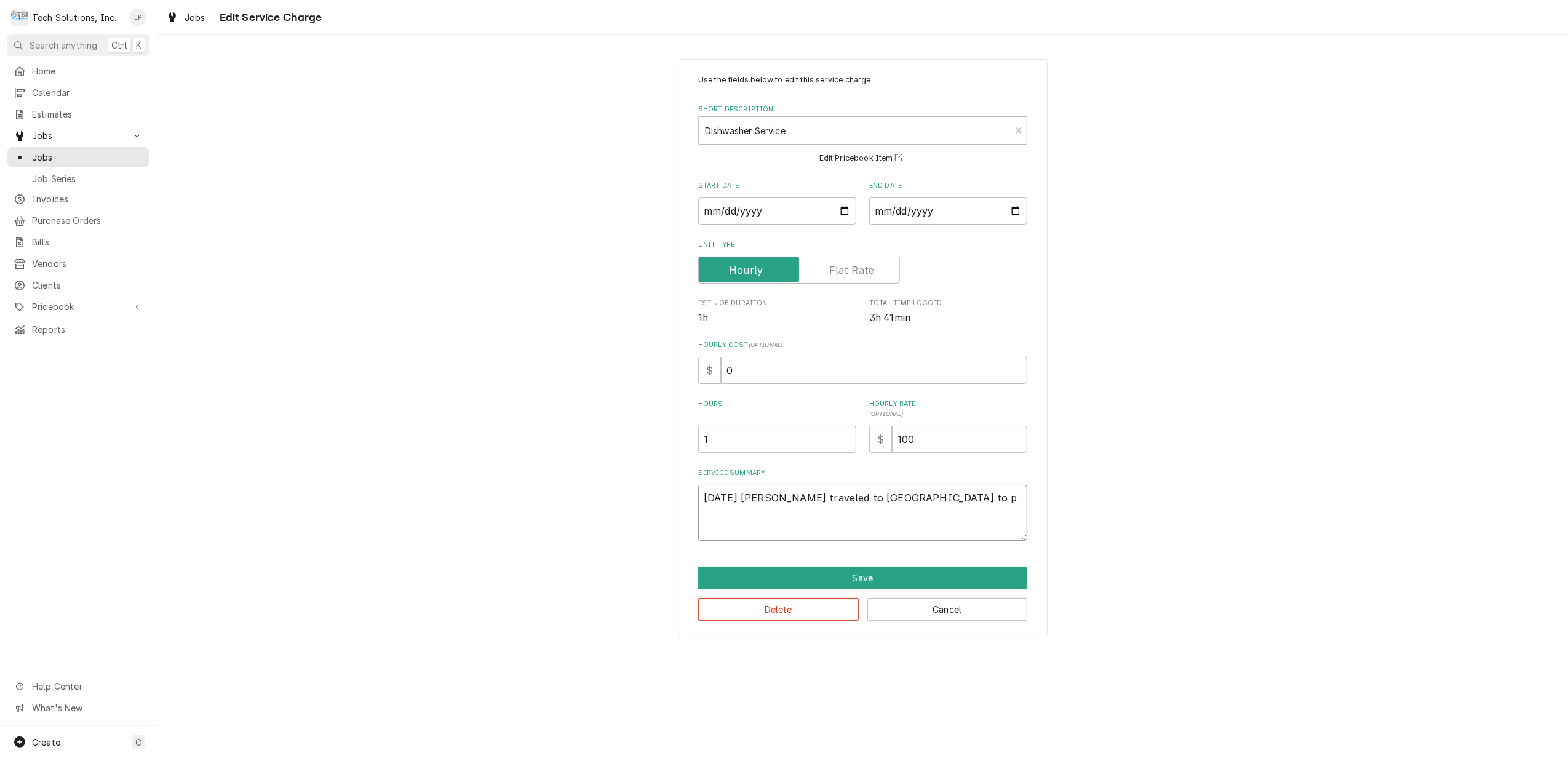
type textarea "x"
type textarea "8/22/25 Shaun traveled to Dunbar to pi"
type textarea "x"
type textarea "8/22/25 Shaun traveled to Dunbar to pic"
type textarea "x"
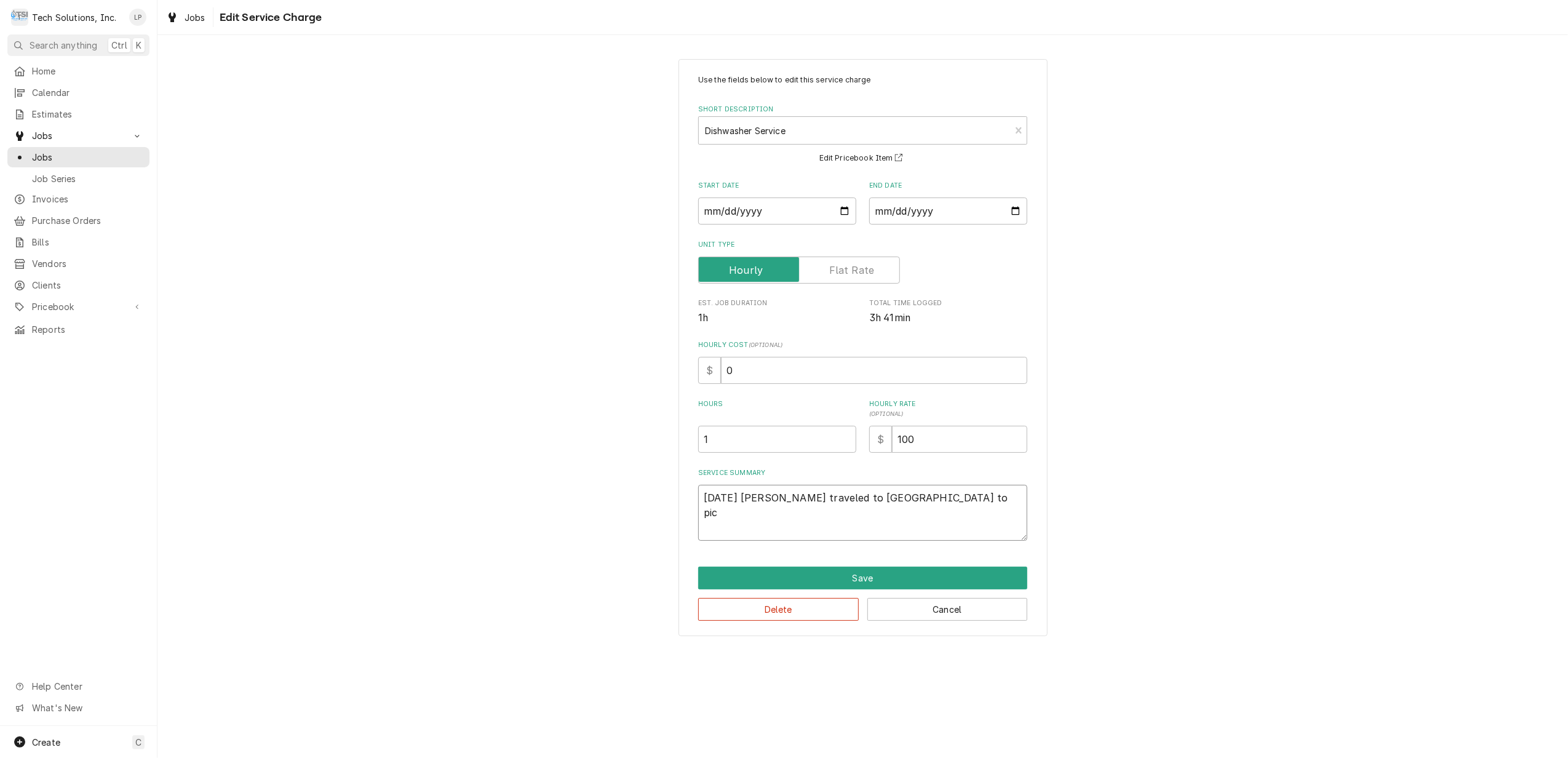
type textarea "8/22/25 Shaun traveled to Dunbar to pick"
type textarea "x"
type textarea "8/22/25 Shaun traveled to Dunbar to picku"
type textarea "x"
type textarea "8/22/25 Shaun traveled to Dunbar to pickup"
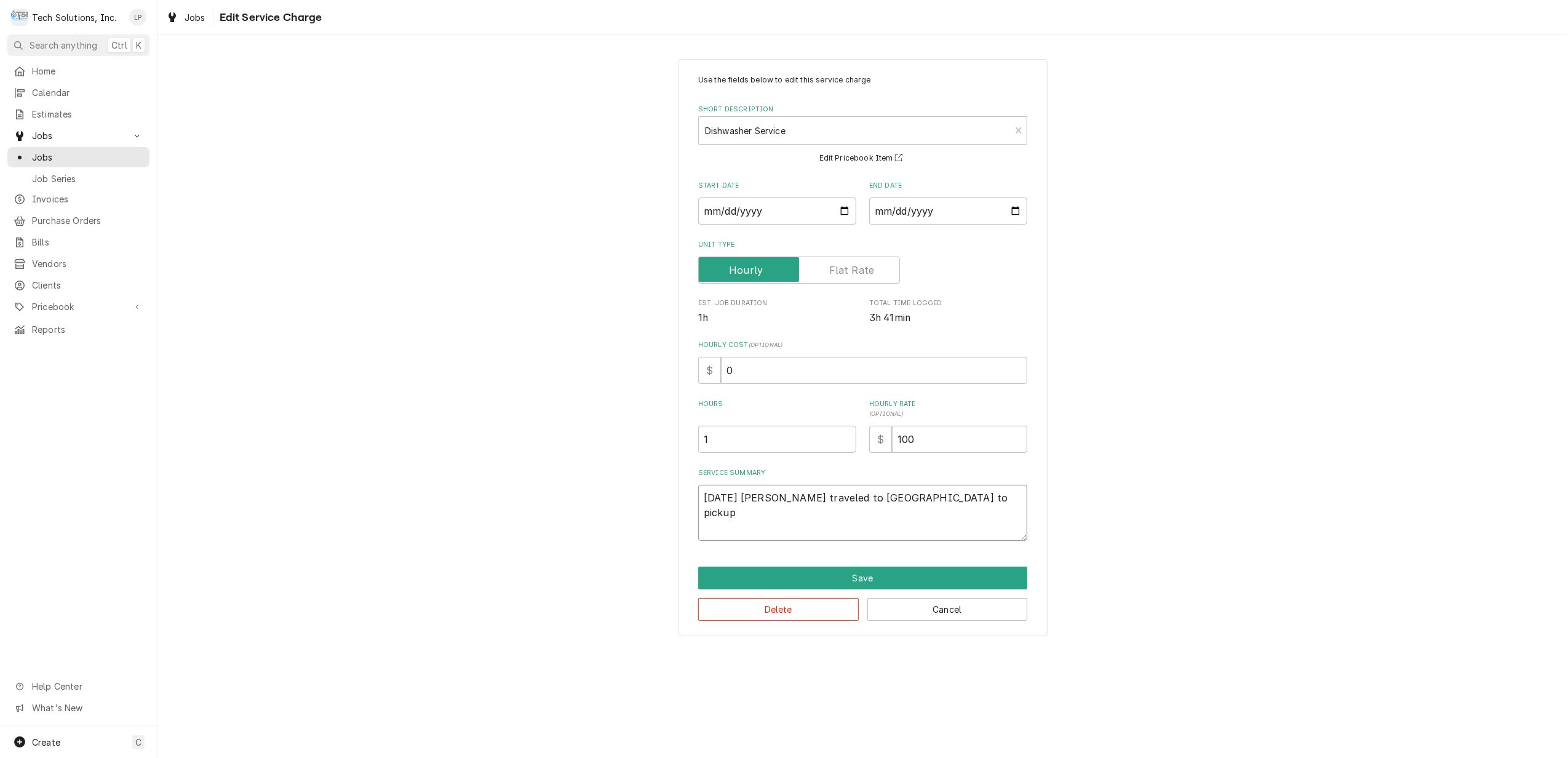
type textarea "x"
type textarea "8/22/25 Shaun traveled to Dunbar to pickup"
type textarea "x"
type textarea "8/22/25 Shaun traveled to Dunbar to pickup"
type textarea "x"
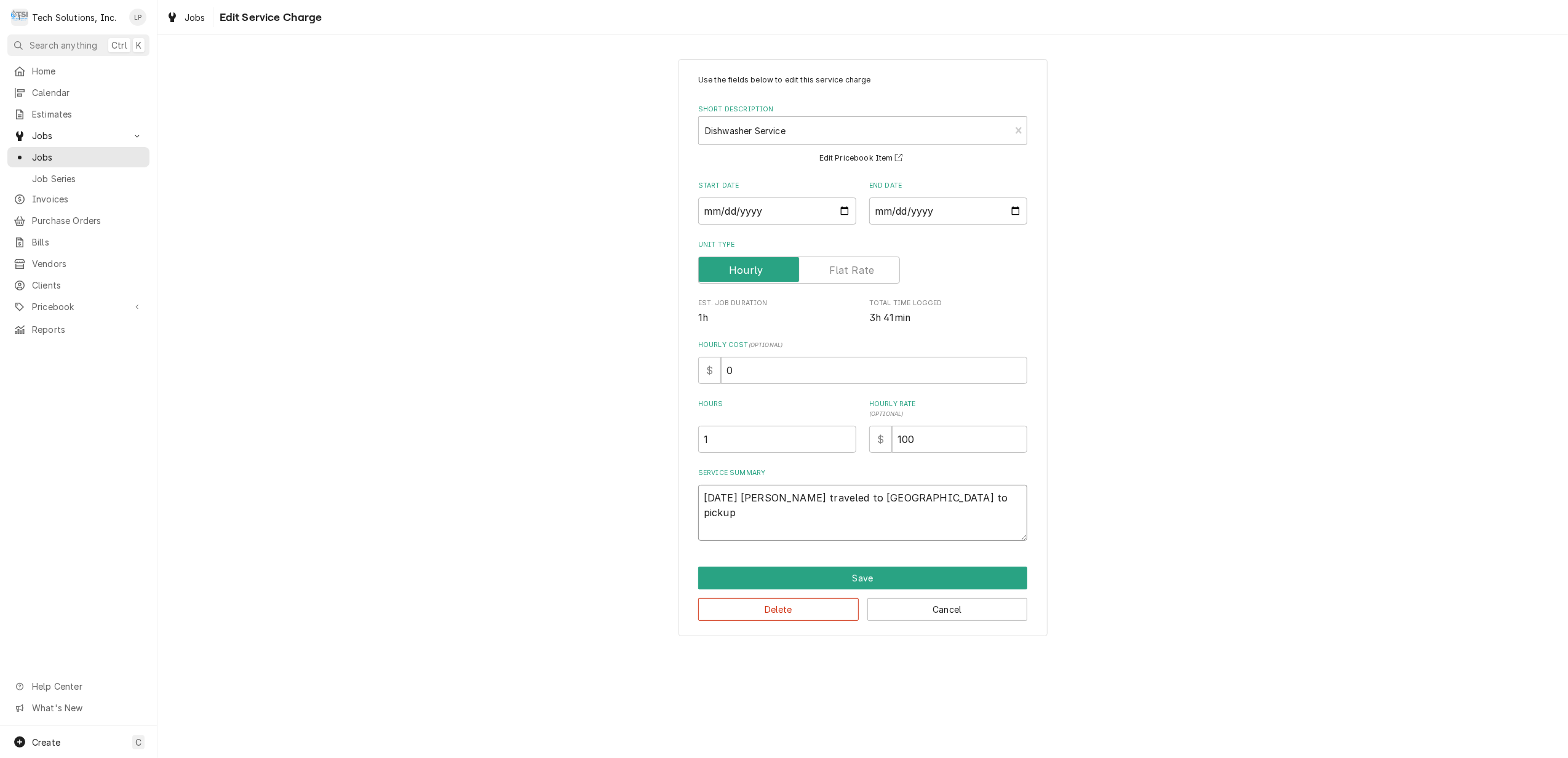
type textarea "8/22/25 Shaun traveled to Dunbar to picku"
type textarea "x"
type textarea "8/22/25 Shaun traveled to Dunbar to pick"
type textarea "x"
type textarea "8/22/25 Shaun traveled to Dunbar to pick"
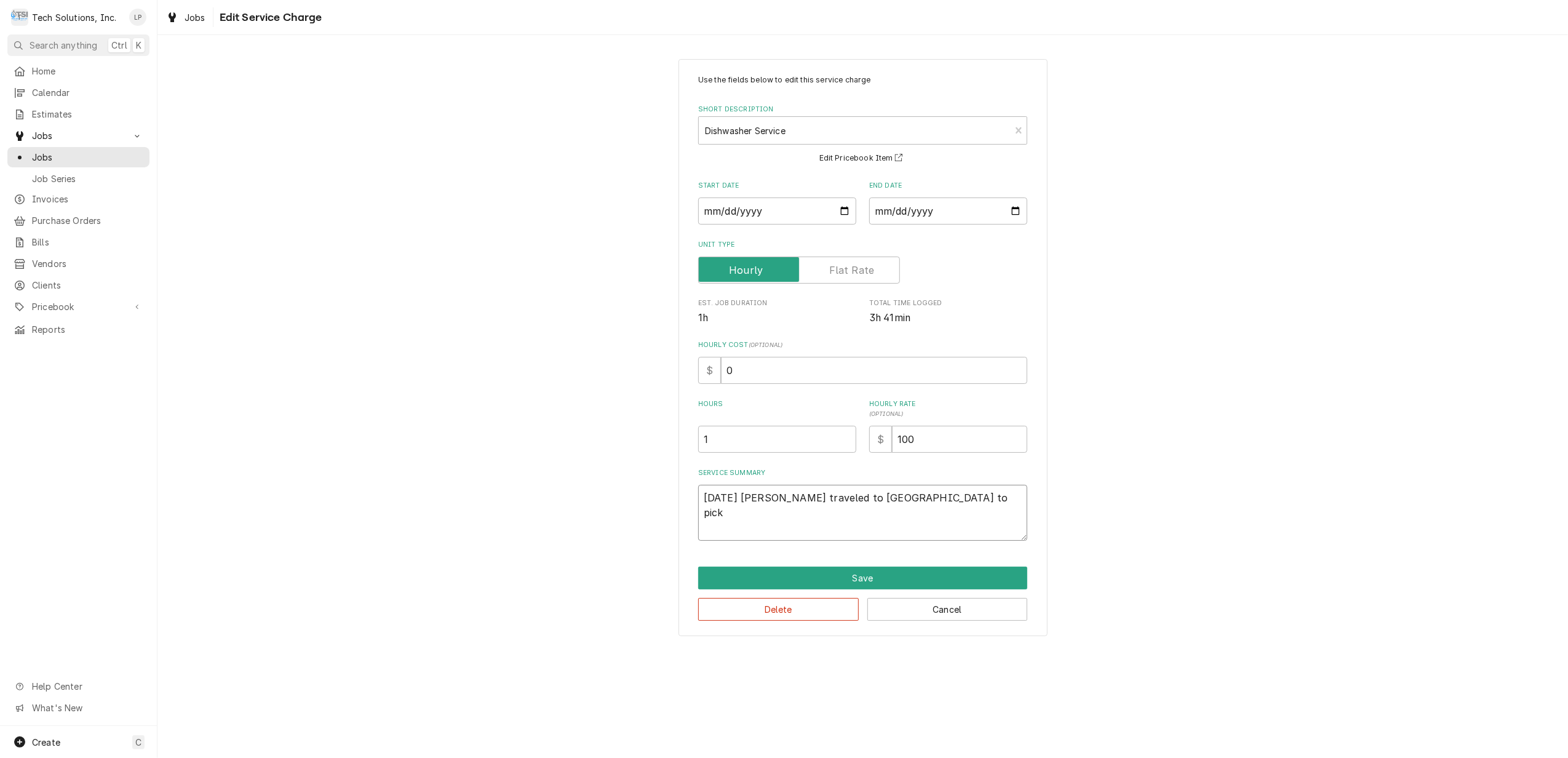
type textarea "x"
type textarea "8/22/25 Shaun traveled to Dunbar to pick u"
type textarea "x"
type textarea "8/22/25 Shaun traveled to Dunbar to pick up"
type textarea "x"
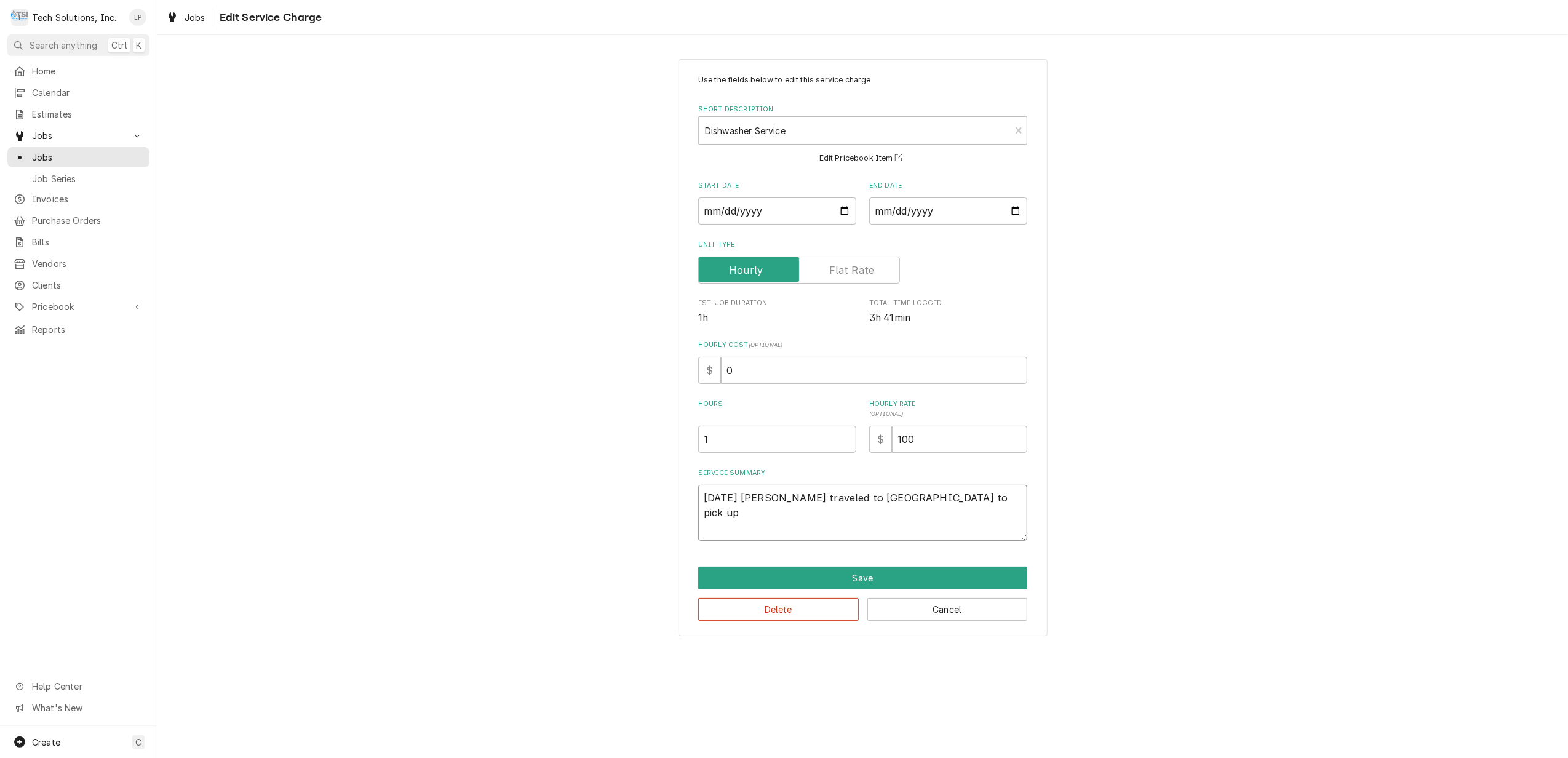
type textarea "8/22/25 Shaun traveled to Dunbar to pick up"
type textarea "x"
type textarea "8/22/25 Shaun traveled to Dunbar to pick up s"
type textarea "x"
type textarea "8/22/25 Shaun traveled to Dunbar to pick up se"
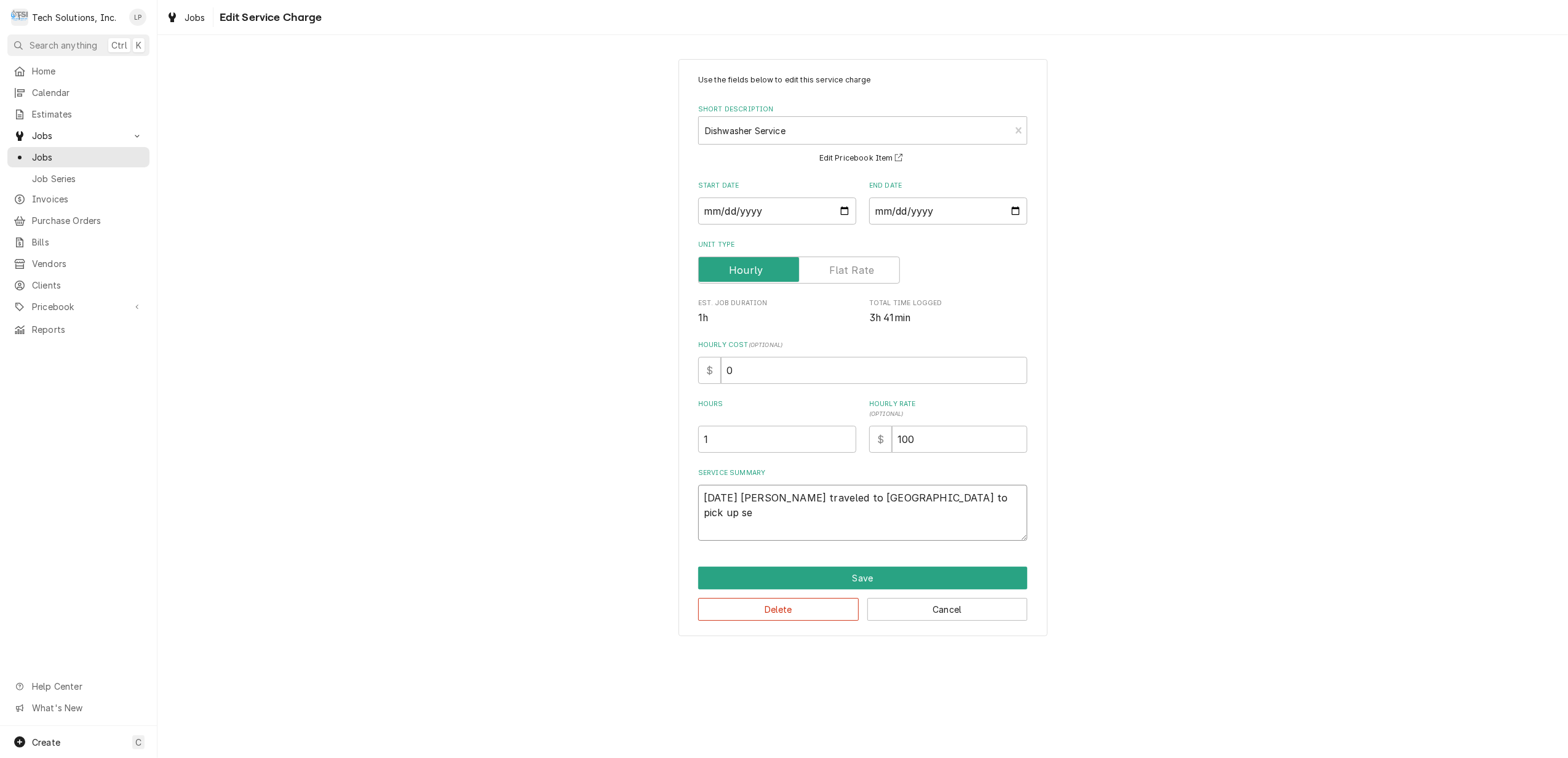
type textarea "x"
type textarea "8/22/25 Shaun traveled to Dunbar to pick up s"
type textarea "x"
type textarea "8/22/25 Shaun traveled to Dunbar to pick up sc"
type textarea "x"
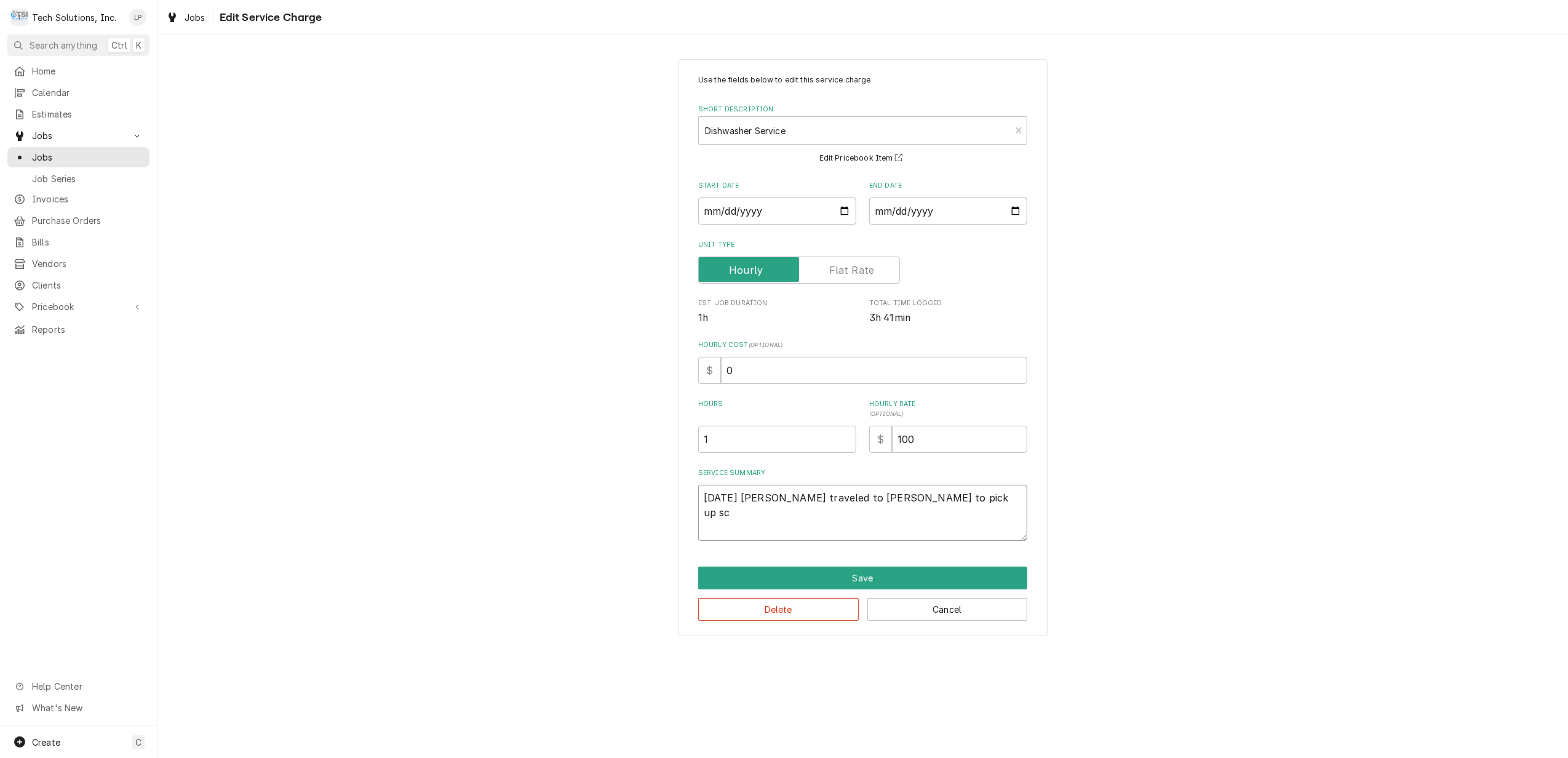
type textarea "8/22/25 Shaun traveled to Dunbar to pick up scr"
type textarea "x"
type textarea "8/22/25 Shaun traveled to Dunbar to pick up scre"
type textarea "x"
type textarea "8/22/25 Shaun traveled to Dunbar to pick up scree"
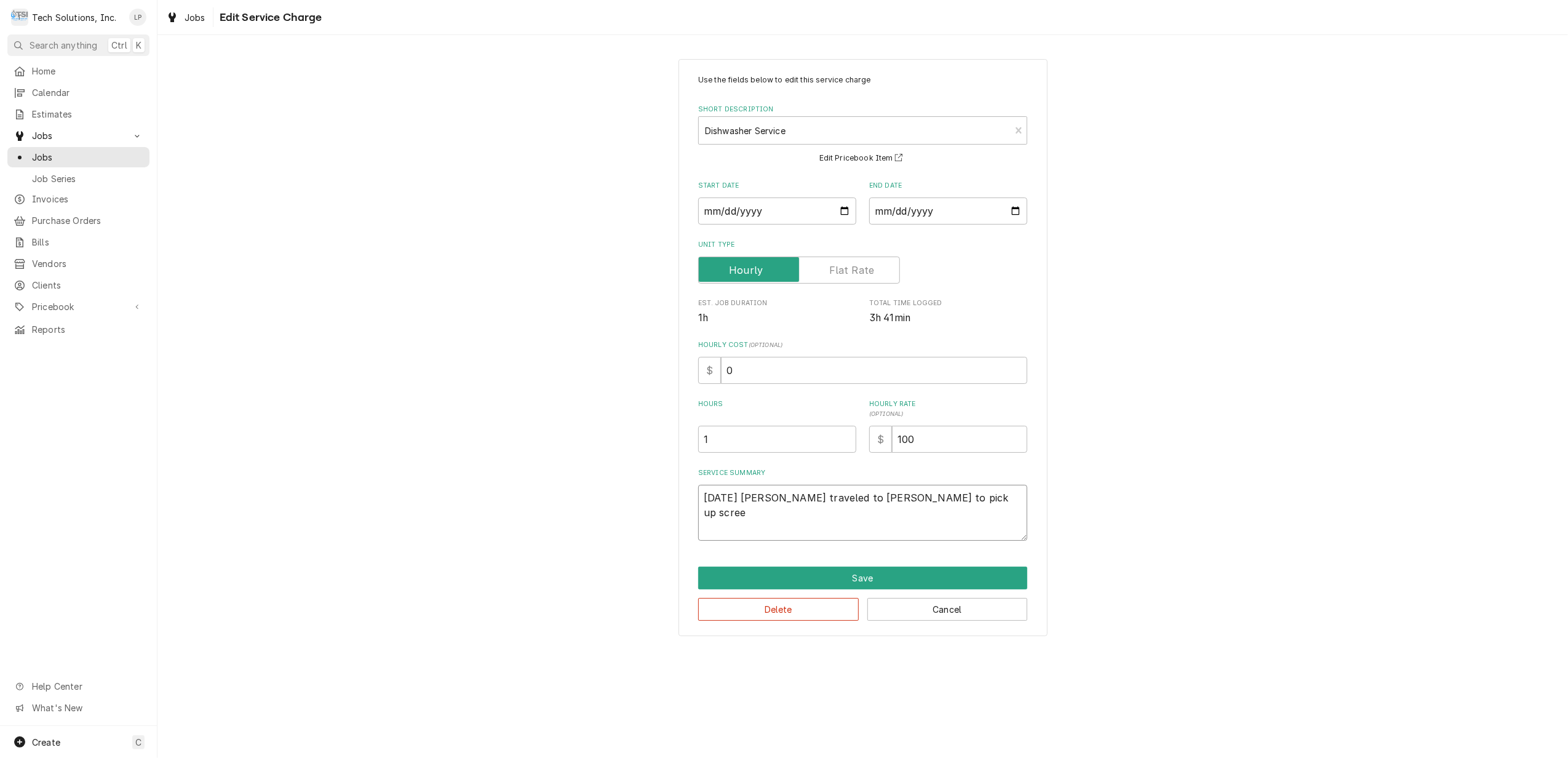
type textarea "x"
type textarea "8/22/25 Shaun traveled to Dunbar to pick up screen"
type textarea "x"
type textarea "8/22/25 Shaun traveled to Dunbar to pick up screen"
type textarea "x"
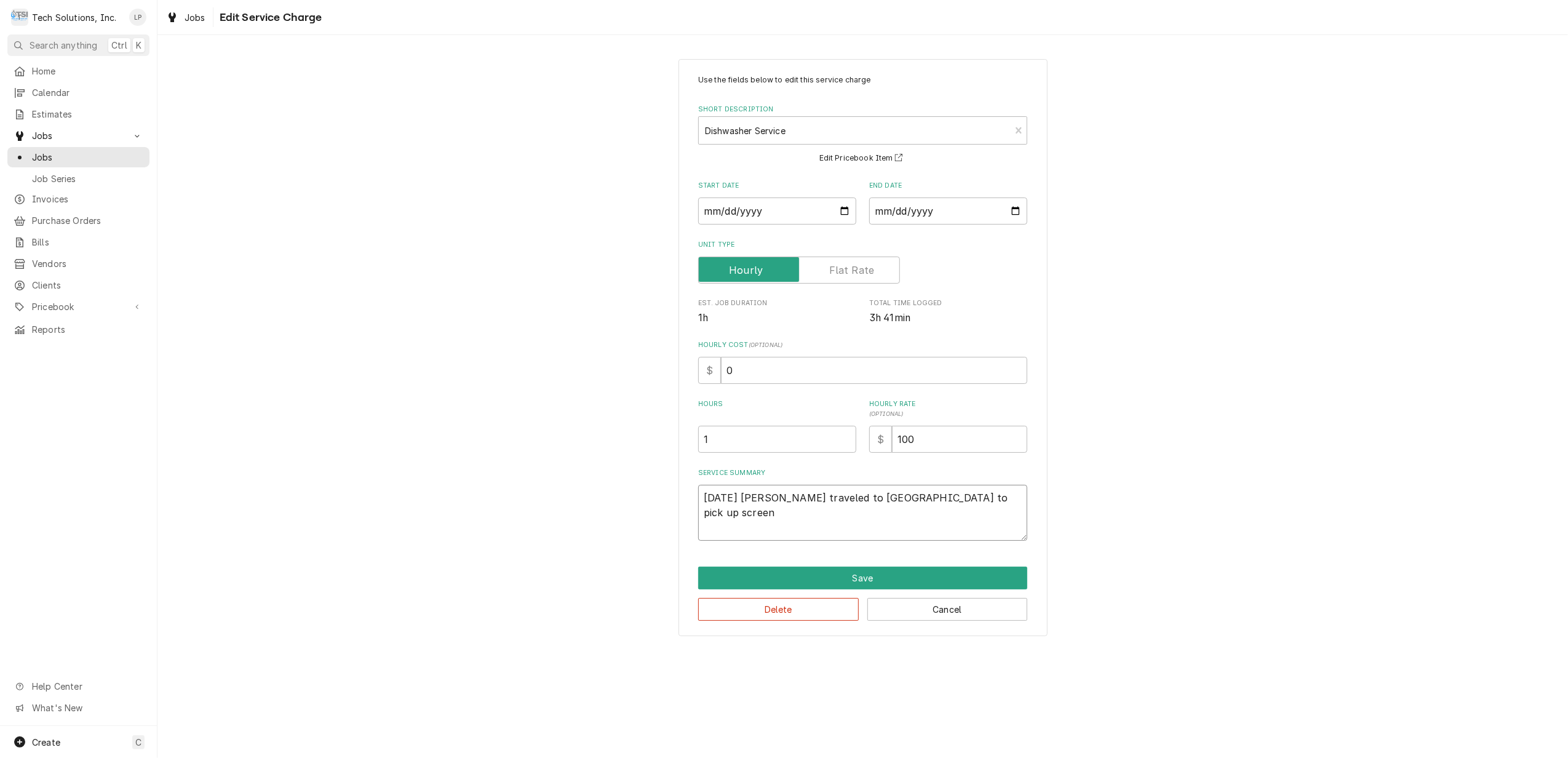
type textarea "8/22/25 Shaun traveled to Dunbar to pick up screen l"
type textarea "x"
type textarea "8/22/25 Shaun traveled to Dunbar to pick up screen li"
type textarea "x"
type textarea "8/22/25 Shaun traveled to Dunbar to pick up screen lin"
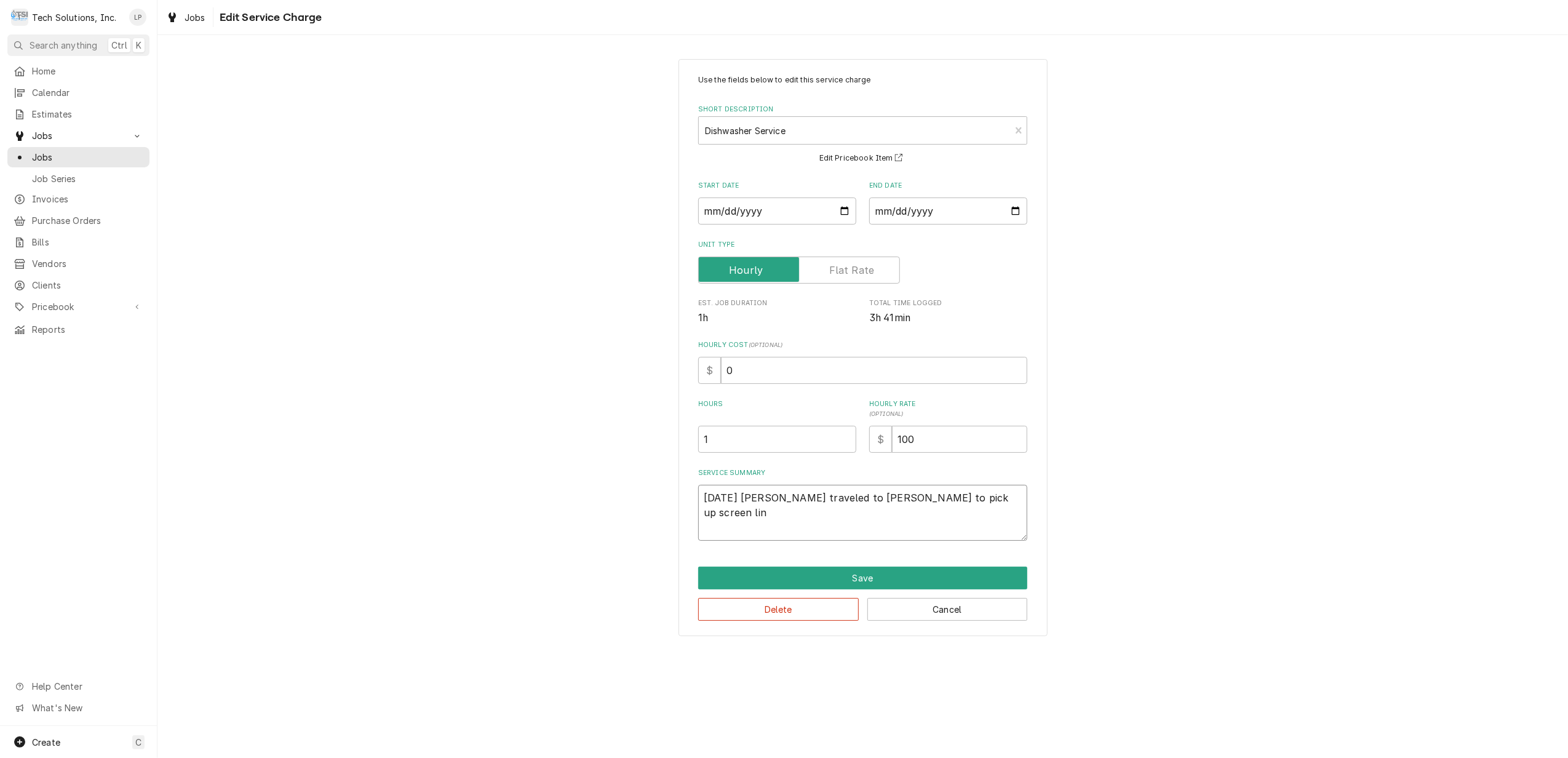
type textarea "x"
type textarea "8/22/25 Shaun traveled to Dunbar to pick up screen line"
type textarea "x"
type textarea "8/22/25 Shaun traveled to Dunbar to pick up screen line"
type textarea "x"
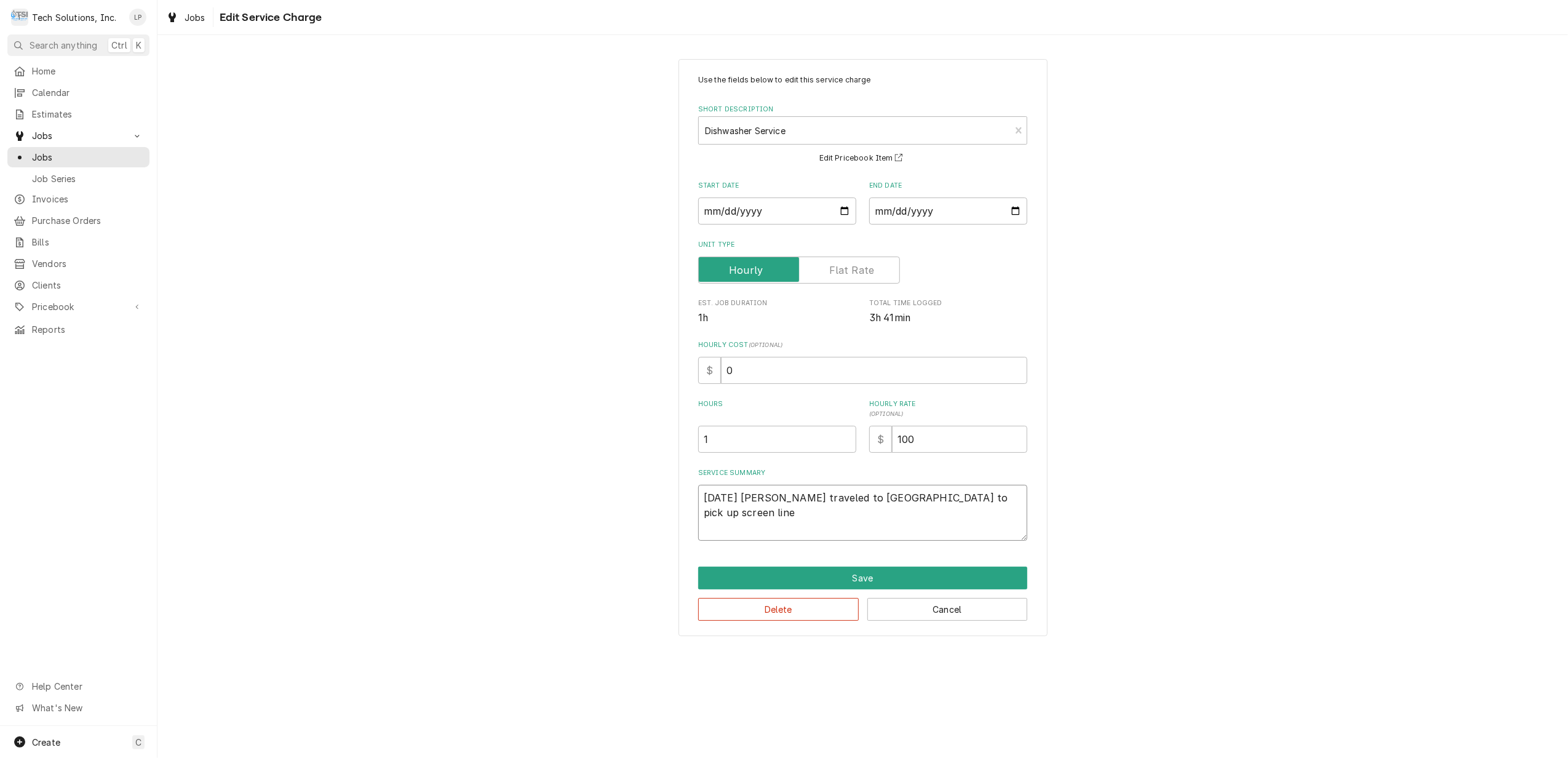
type textarea "8/22/25 Shaun traveled to Dunbar to pick up screen line s"
type textarea "x"
type textarea "8/22/25 Shaun traveled to Dunbar to pick up screen line st"
type textarea "x"
type textarea "8/22/25 Shaun traveled to Dunbar to pick up screen line str"
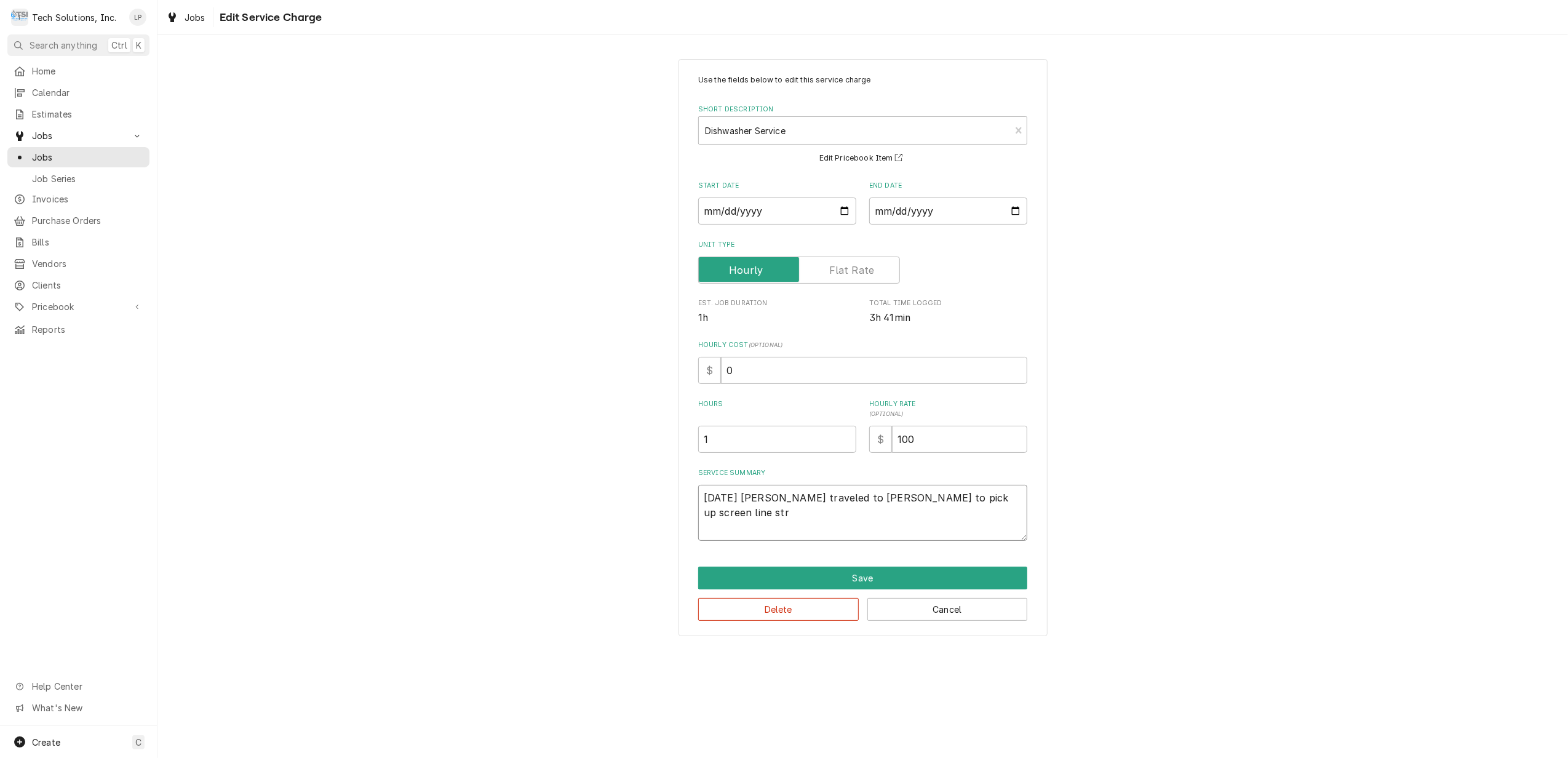
type textarea "x"
type textarea "8/22/25 Shaun traveled to Dunbar to pick up screen line stra"
type textarea "x"
type textarea "8/22/25 Shaun traveled to Dunbar to pick up screen line strai"
type textarea "x"
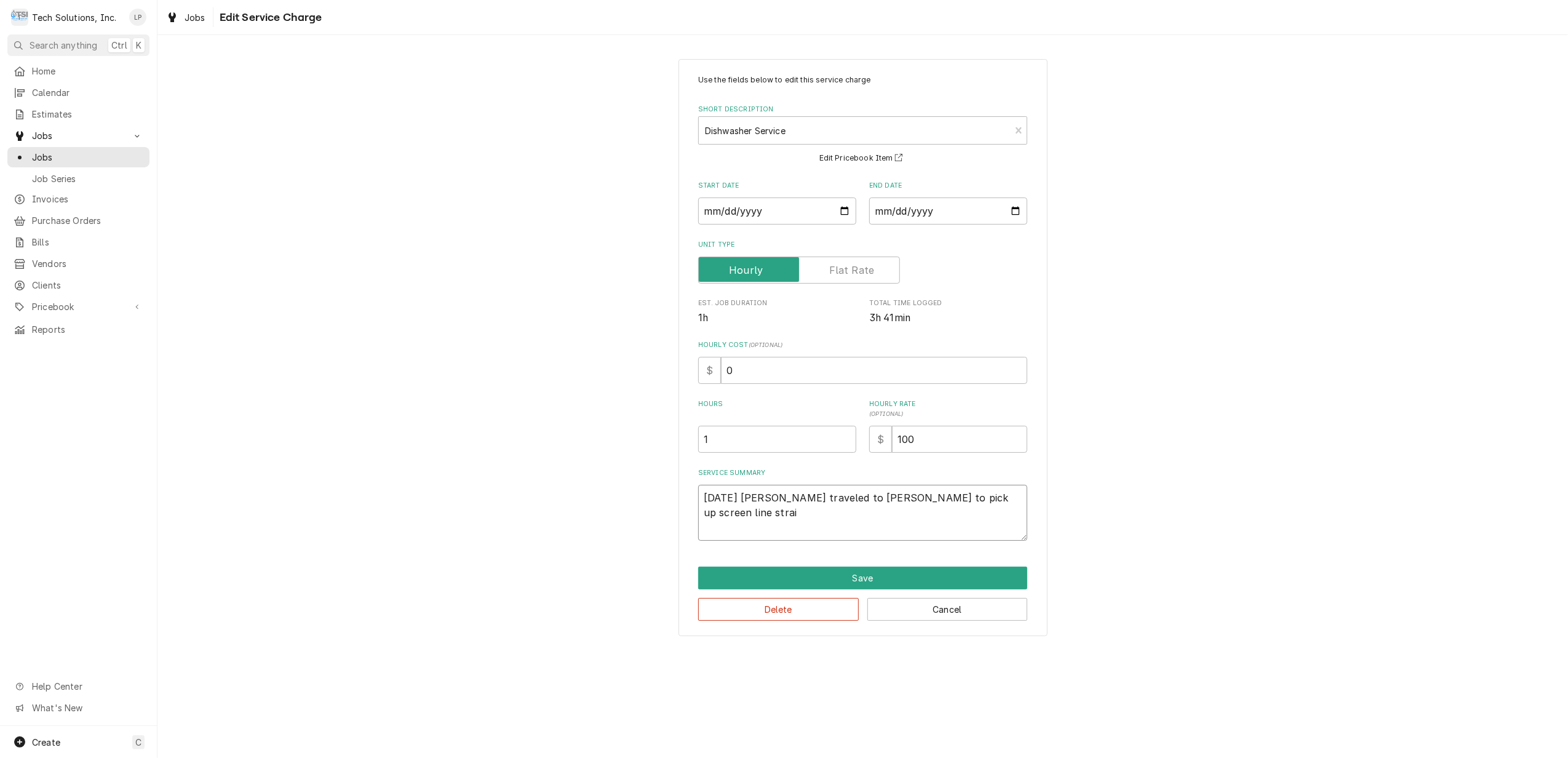
type textarea "8/22/25 Shaun traveled to Dunbar to pick up screen line strain"
type textarea "x"
type textarea "8/22/25 Shaun traveled to Dunbar to pick up screen line straine"
type textarea "x"
type textarea "8/22/25 Shaun traveled to Dunbar to pick up screen line strainer"
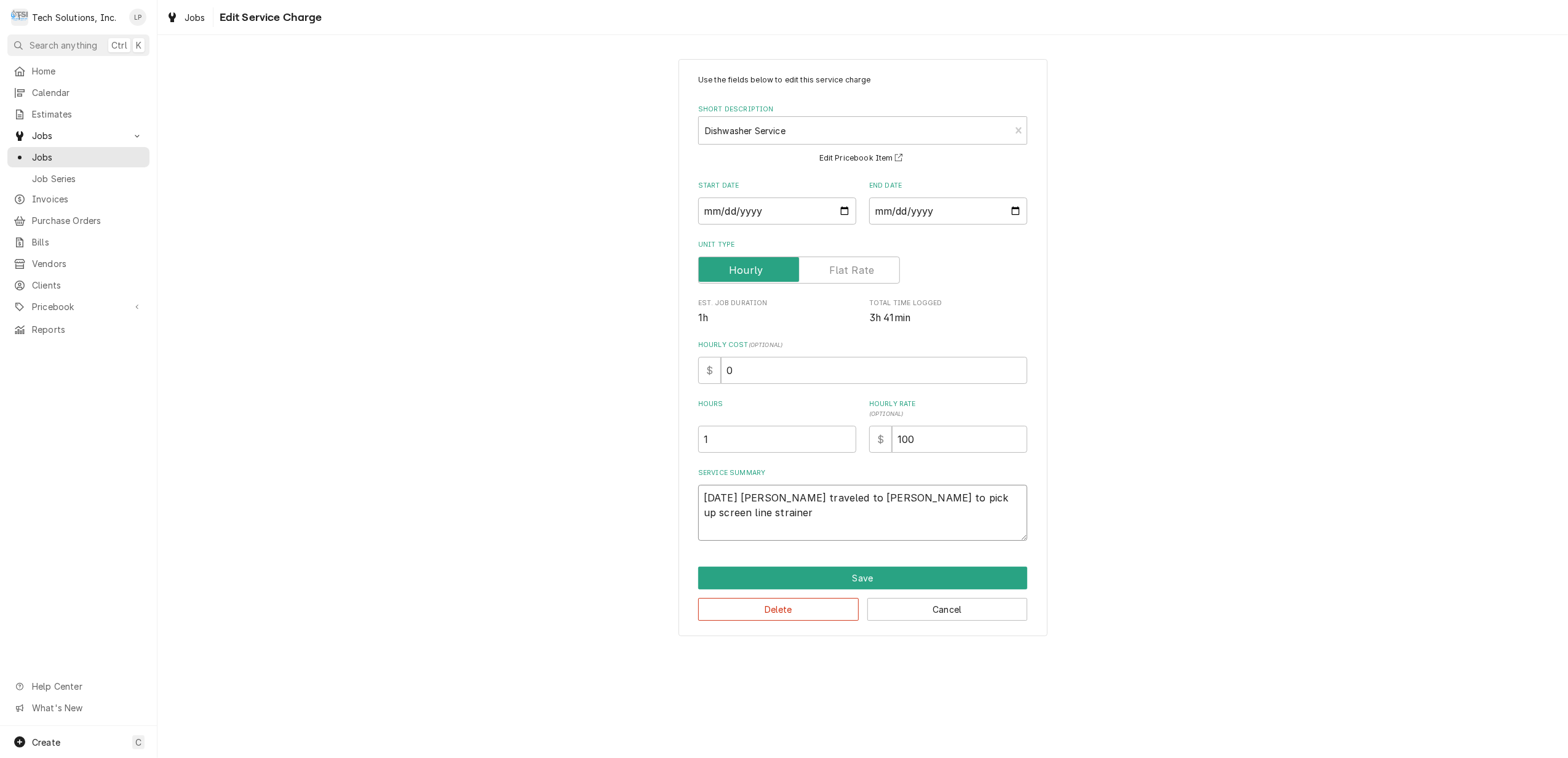
type textarea "x"
type textarea "8/22/25 Shaun traveled to Dunbar to pick up screen line strainer"
click at [828, 496] on textarea "8/22/25 Shaun traveled to Dunbar to pick up screen line strainer" at bounding box center [862, 513] width 329 height 56
type textarea "x"
type textarea "8/22/25 Shaun traveled to Dunbar to pick up screen line strainer"
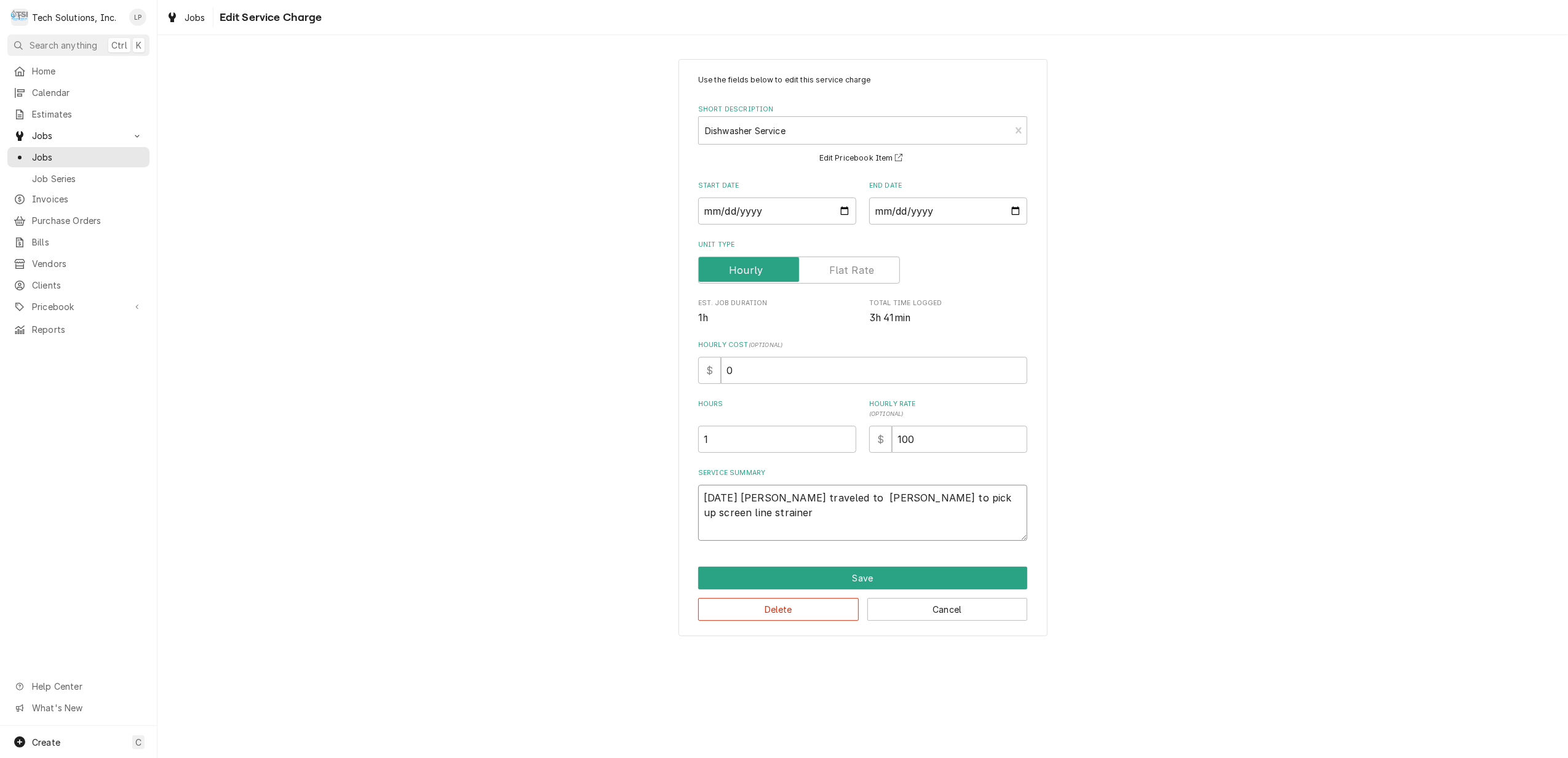
type textarea "x"
type textarea "8/22/25 Shaun traveled to Ho Dunbar to pick up screen line strainer"
type textarea "x"
type textarea "8/22/25 Shaun traveled to Hoi Dunbar to pick up screen line strainer"
type textarea "x"
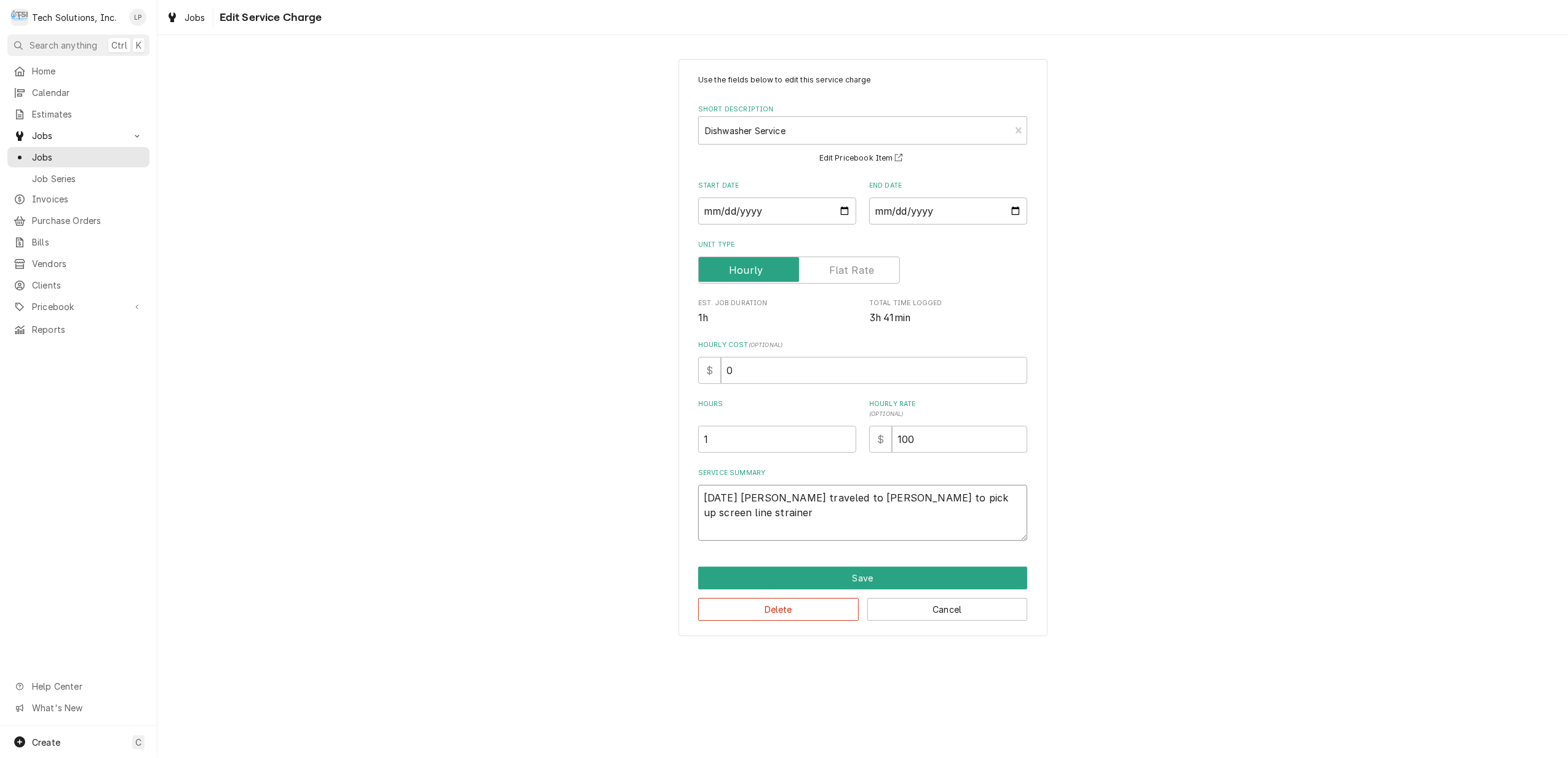
type textarea "8/22/25 Shaun traveled to Hoib Dunbar to pick up screen line strainer"
type textarea "x"
type textarea "8/22/25 Shaun traveled to Hoiba Dunbar to pick up screen line strainer"
type textarea "x"
type textarea "8/22/25 Shaun traveled to Hoibar Dunbar to pick up screen line strainer"
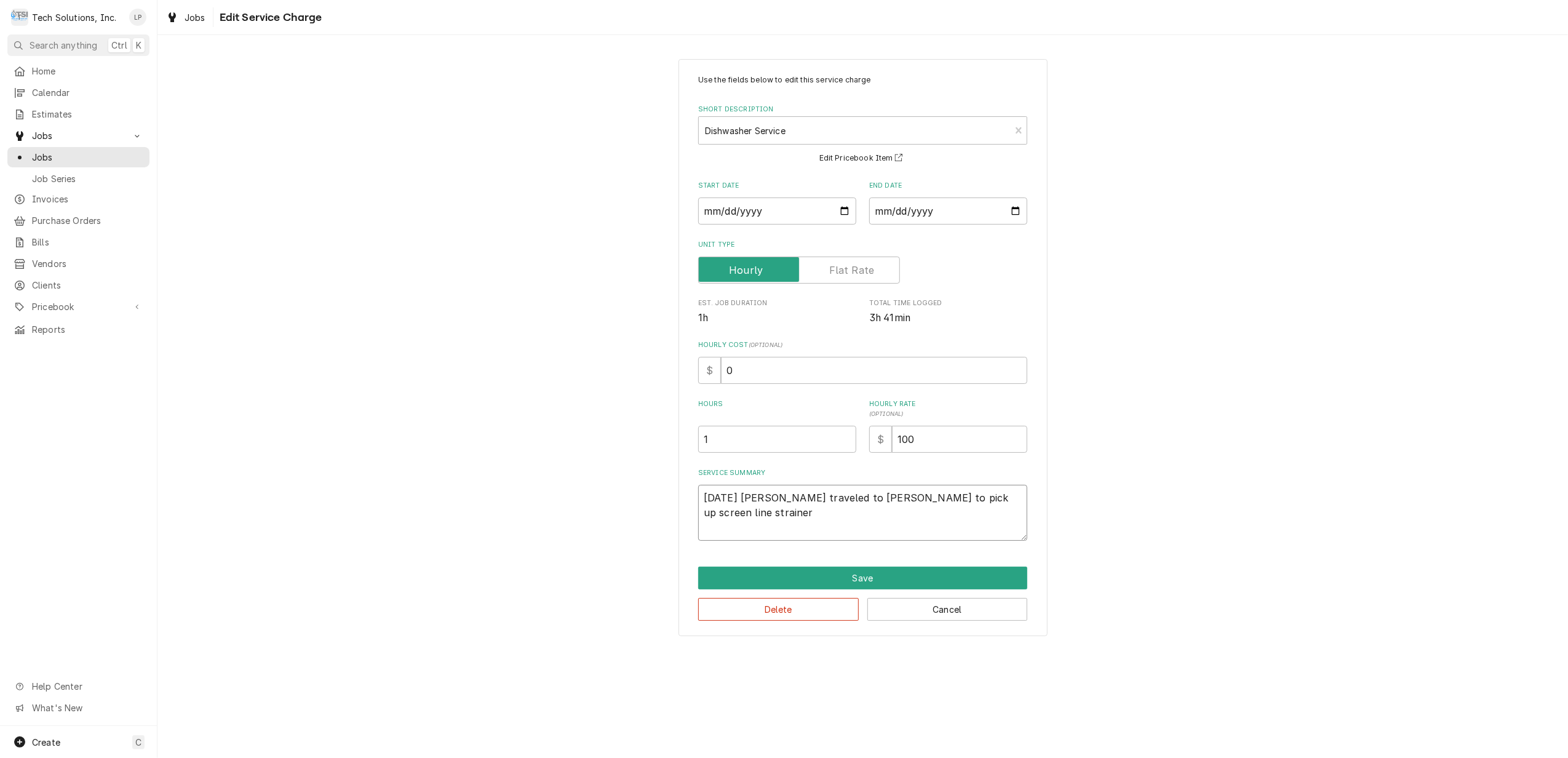
type textarea "x"
type textarea "8/22/25 Shaun traveled to Hoiba Dunbar to pick up screen line strainer"
type textarea "x"
type textarea "8/22/25 Shaun traveled to Hoib Dunbar to pick up screen line strainer"
type textarea "x"
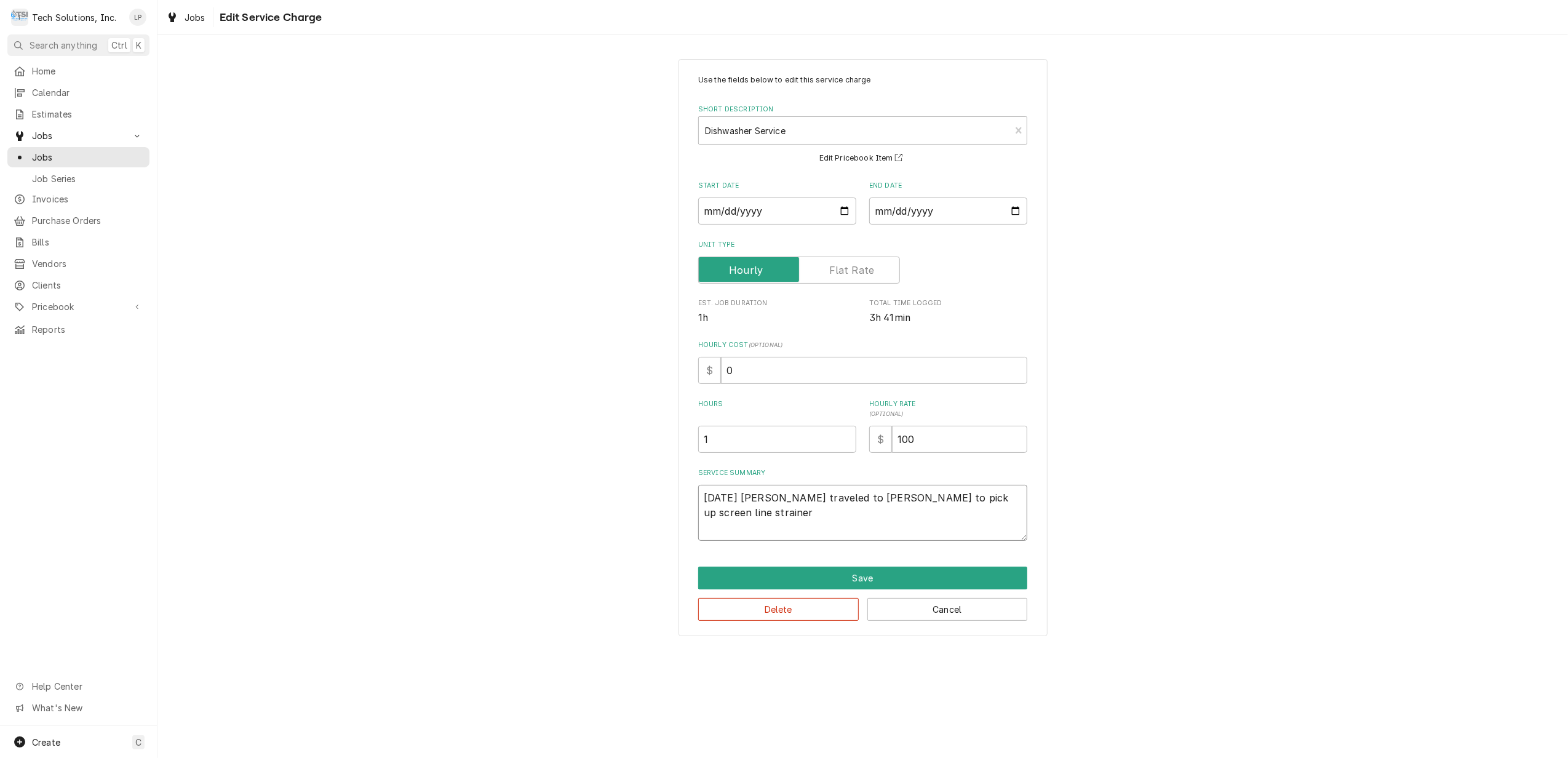
type textarea "8/22/25 Shaun traveled to Hoi Dunbar to pick up screen line strainer"
type textarea "x"
type textarea "8/22/25 Shaun traveled to Ho Dunbar to pick up screen line strainer"
type textarea "x"
type textarea "8/22/25 Shaun traveled to Hob Dunbar to pick up screen line strainer"
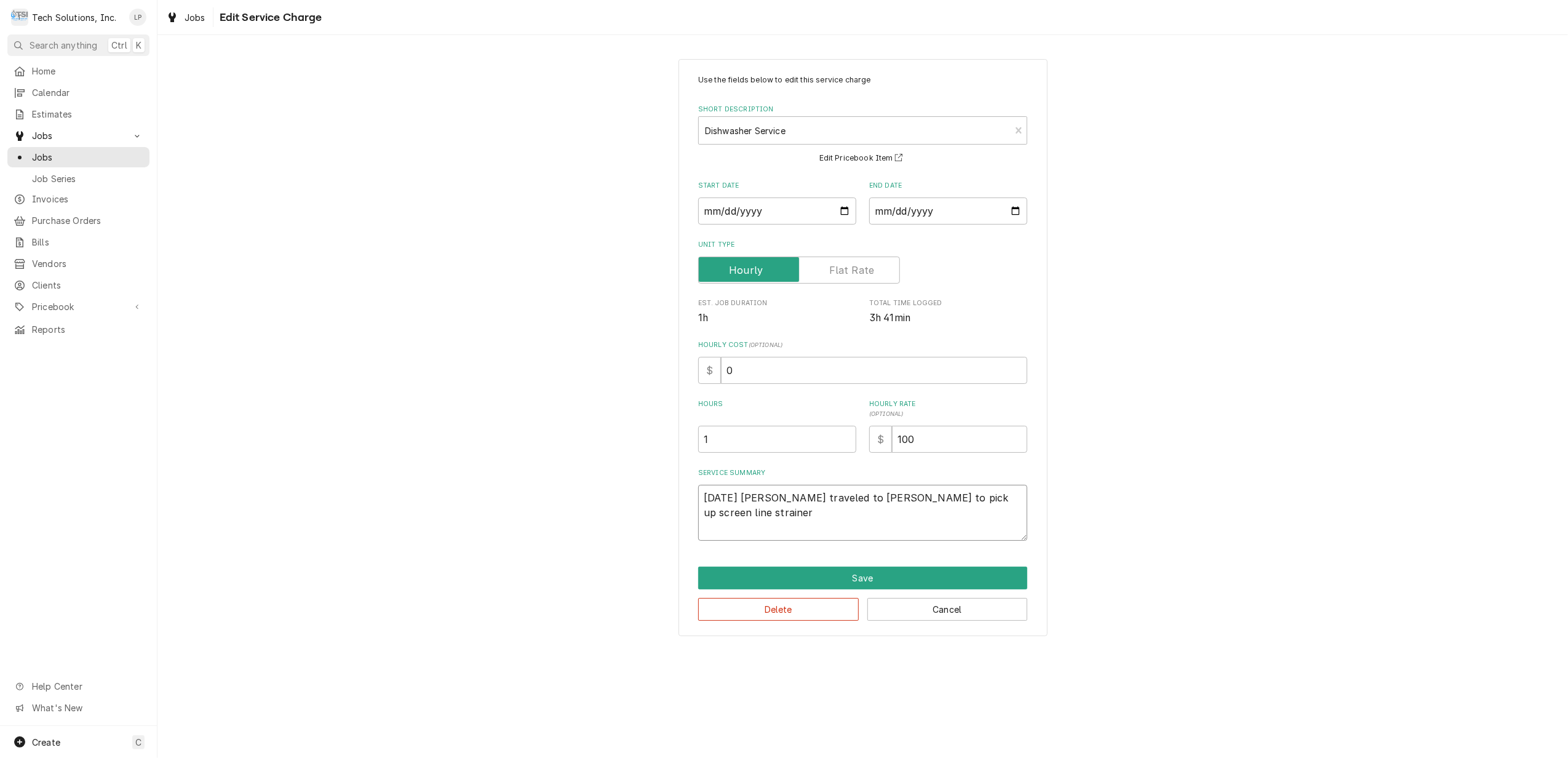
type textarea "x"
type textarea "8/22/25 Shaun traveled to Hoba Dunbar to pick up screen line strainer"
type textarea "x"
type textarea "8/22/25 Shaun traveled to Hobar Dunbar to pick up screen line strainer"
type textarea "x"
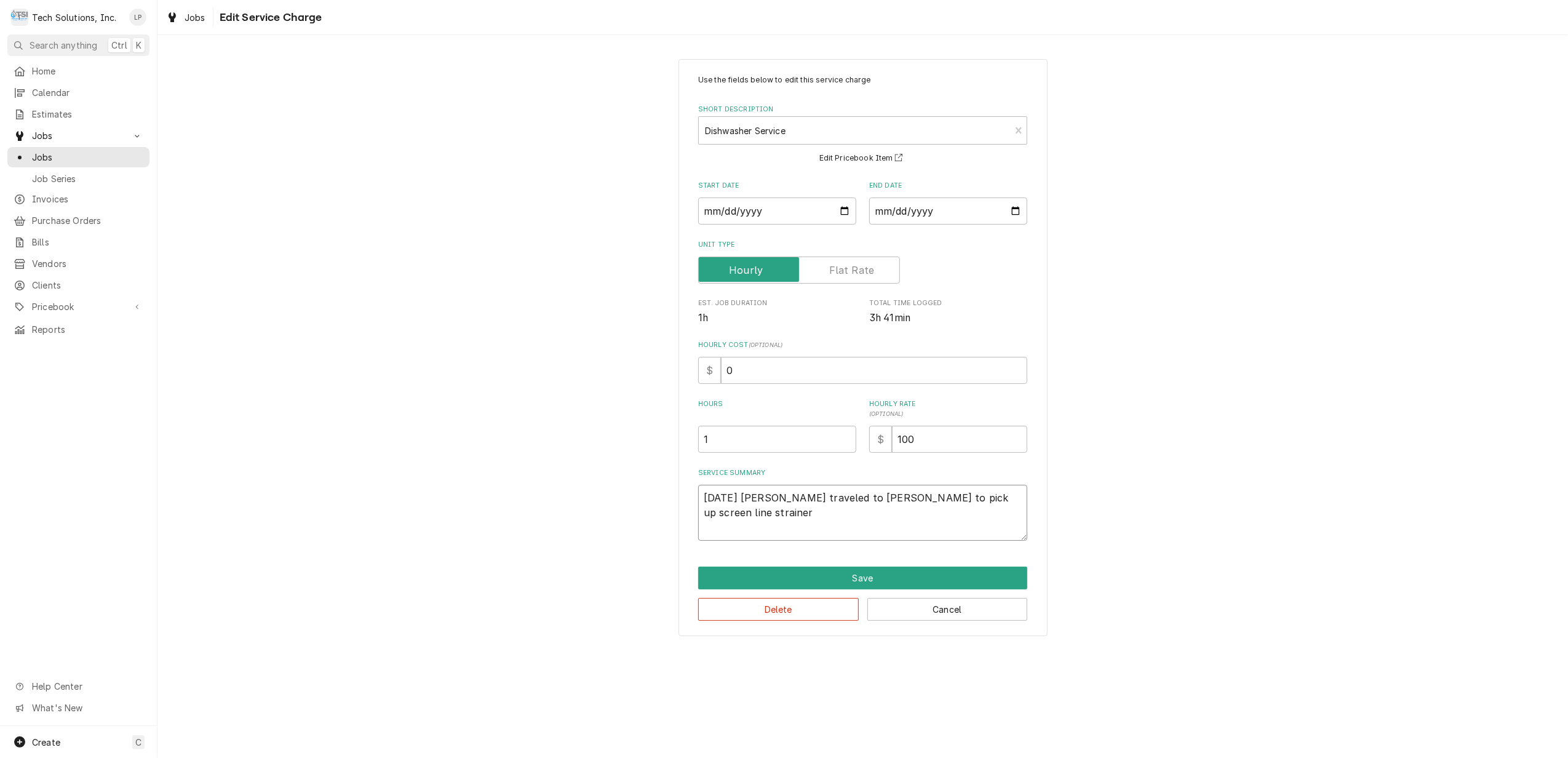
type textarea "8/22/25 Shaun traveled to Hobart Dunbar to pick up screen line strainer"
click at [740, 515] on textarea "8/22/25 Shaun traveled to Hobart Dunbar to pick up screen line strainer" at bounding box center [862, 513] width 329 height 56
type textarea "x"
type textarea "[DATE] [PERSON_NAME] traveled to [GEOGRAPHIC_DATA][PERSON_NAME] to pick up scre…"
click at [862, 575] on button "Save" at bounding box center [862, 578] width 329 height 23
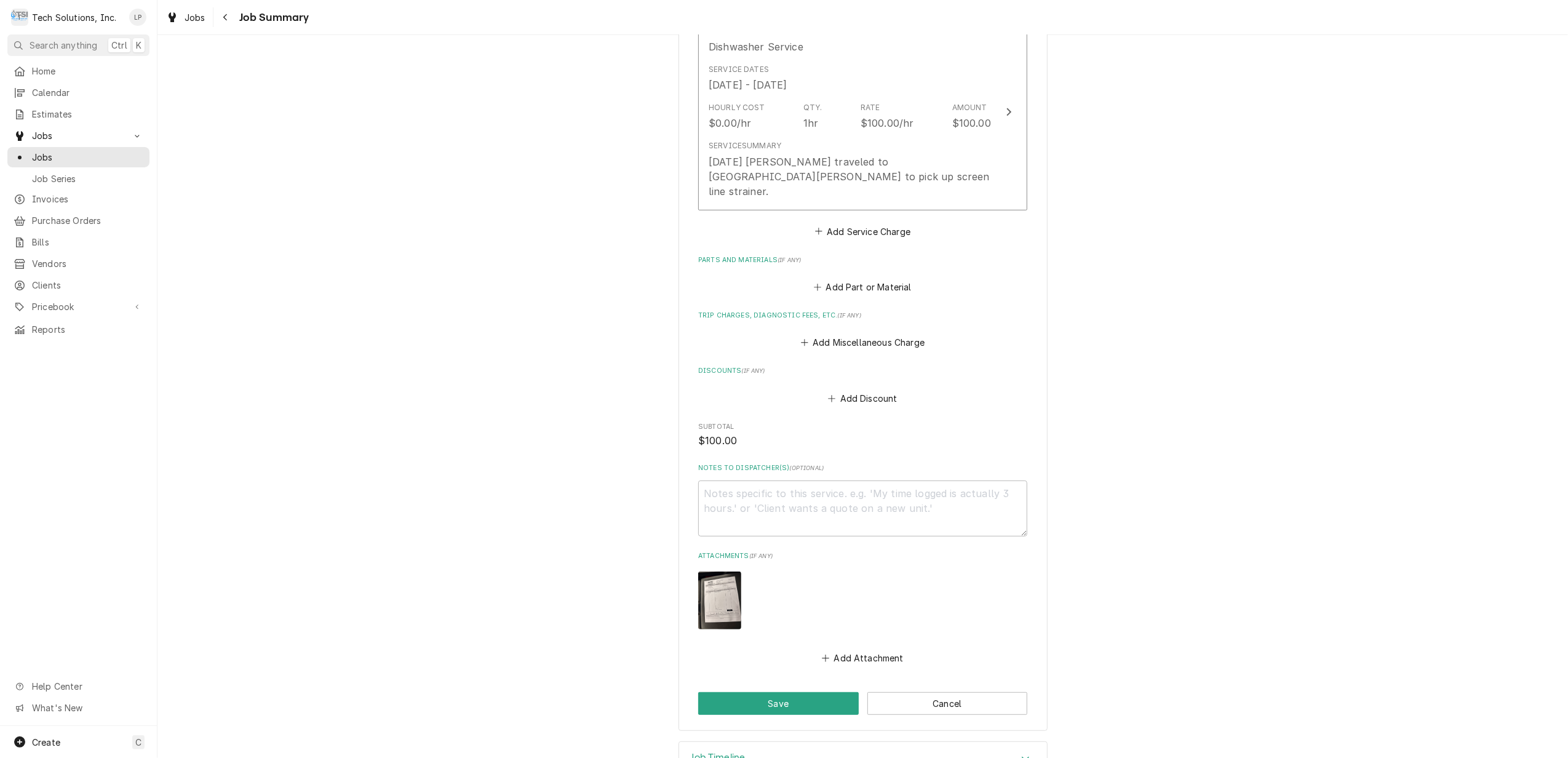
scroll to position [367, 0]
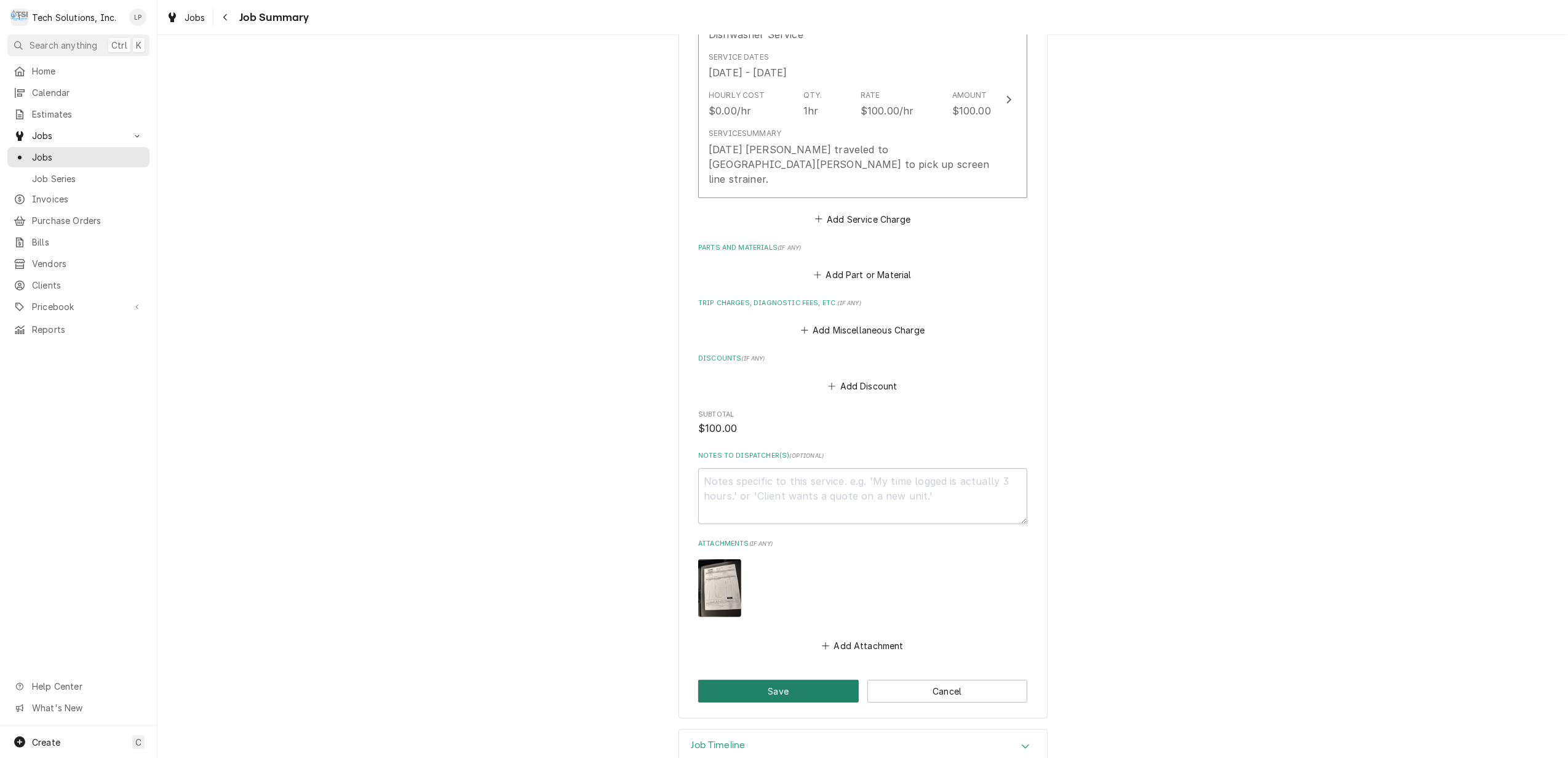
click at [770, 680] on button "Save" at bounding box center [778, 691] width 160 height 23
type textarea "x"
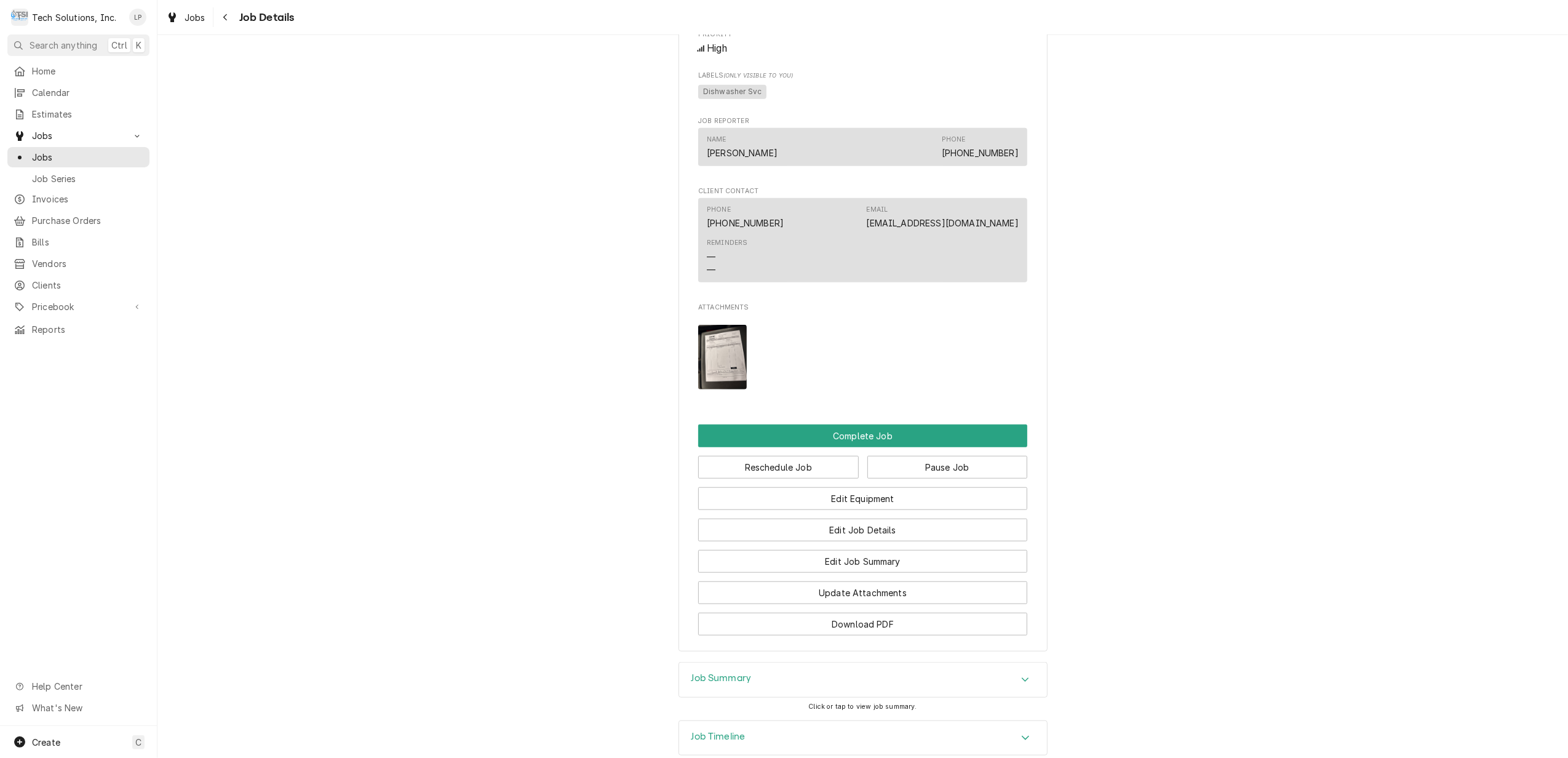
scroll to position [902, 0]
